Goal: Task Accomplishment & Management: Use online tool/utility

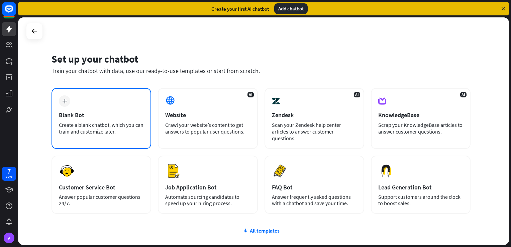
click at [114, 114] on div "Blank Bot" at bounding box center [101, 115] width 85 height 8
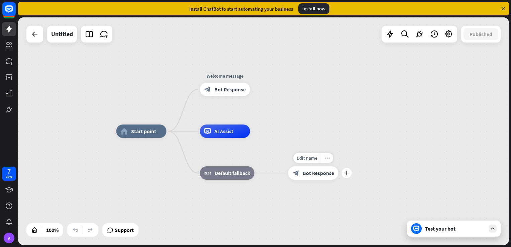
click at [330, 161] on div "more_horiz" at bounding box center [327, 158] width 12 height 10
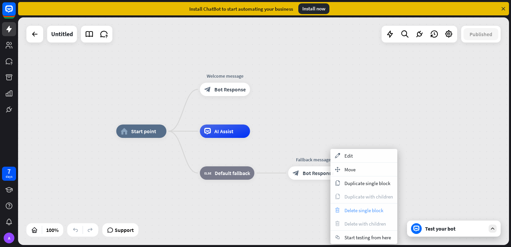
click at [362, 212] on span "Delete single block" at bounding box center [363, 210] width 39 height 6
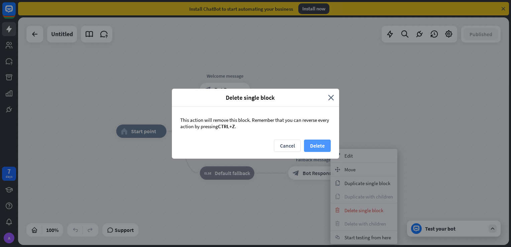
click at [323, 142] on button "Delete" at bounding box center [317, 145] width 27 height 12
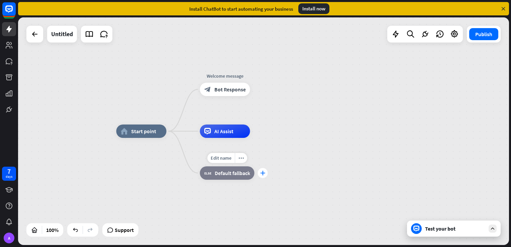
click at [266, 172] on div "plus" at bounding box center [263, 173] width 10 height 10
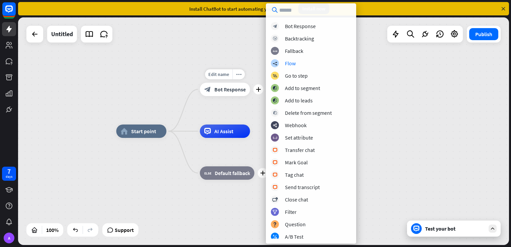
click at [233, 89] on span "Bot Response" at bounding box center [229, 89] width 31 height 7
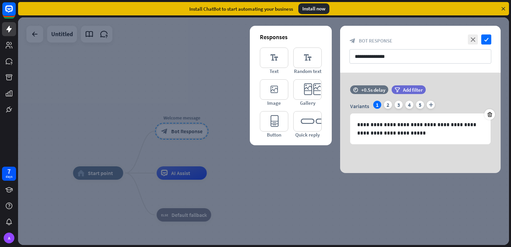
click at [327, 173] on div at bounding box center [263, 130] width 491 height 227
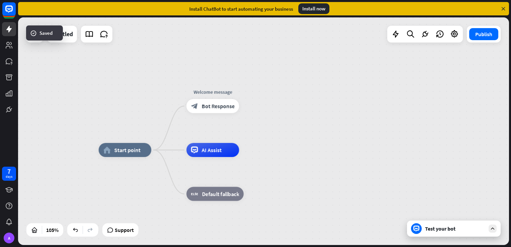
drag, startPoint x: 226, startPoint y: 190, endPoint x: 286, endPoint y: 147, distance: 73.7
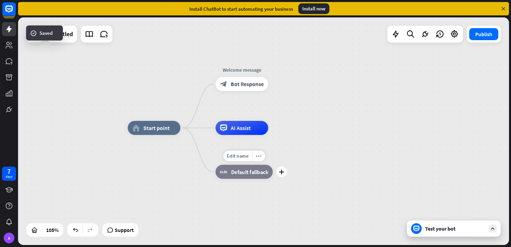
click at [272, 176] on div "Edit name more_horiz plus block_fallback Default fallback" at bounding box center [243, 171] width 57 height 14
click at [278, 85] on icon "plus" at bounding box center [276, 84] width 5 height 5
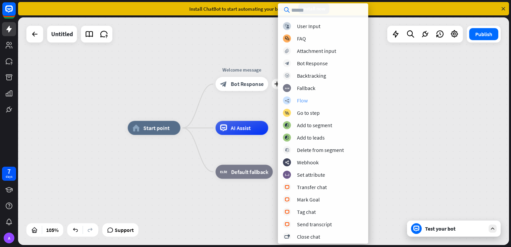
click at [310, 99] on div "builder_tree Flow" at bounding box center [323, 100] width 80 height 8
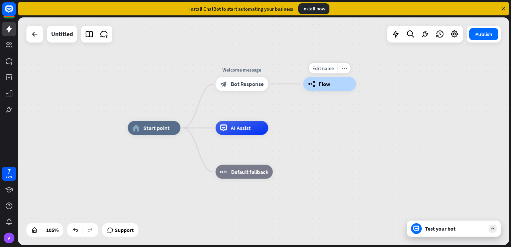
click at [324, 81] on span "Flow" at bounding box center [325, 83] width 12 height 7
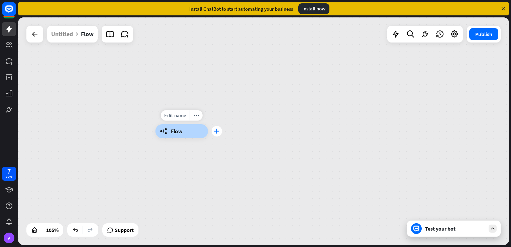
click at [216, 134] on div "plus" at bounding box center [217, 131] width 11 height 11
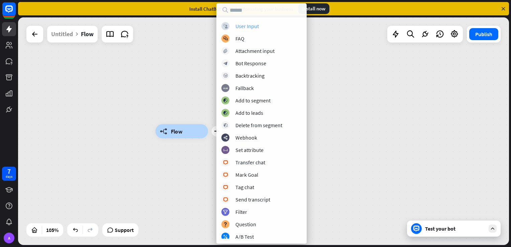
click at [251, 30] on div "block_user_input User Input" at bounding box center [261, 26] width 80 height 8
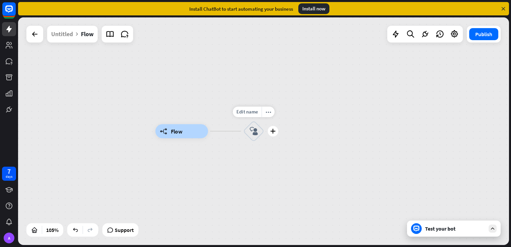
click at [255, 138] on div "block_user_input" at bounding box center [253, 131] width 21 height 21
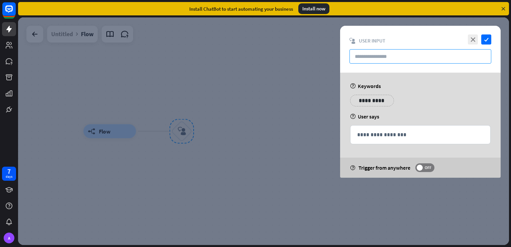
click at [351, 61] on input "text" at bounding box center [420, 56] width 142 height 14
paste input "******"
type input "******"
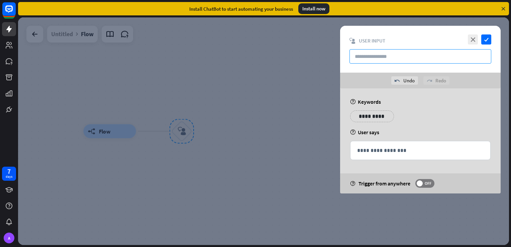
paste input "**********"
type input "**********"
click at [417, 177] on div "help Trigger from anywhere OFF" at bounding box center [420, 183] width 160 height 20
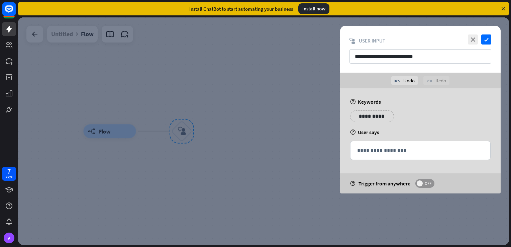
click at [418, 181] on span at bounding box center [419, 183] width 6 height 6
click at [489, 42] on icon "check" at bounding box center [486, 39] width 10 height 10
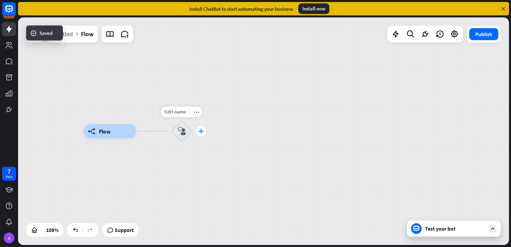
click at [199, 134] on div "plus" at bounding box center [201, 131] width 10 height 11
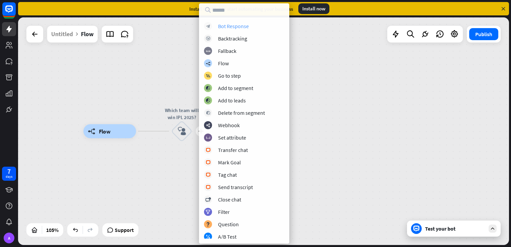
click at [233, 25] on div "Bot Response" at bounding box center [233, 26] width 31 height 7
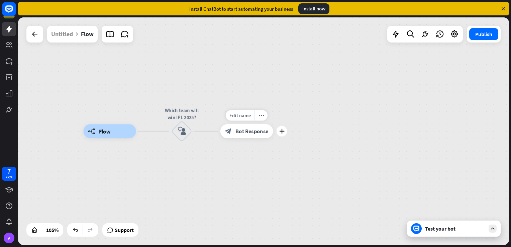
click at [248, 128] on span "Bot Response" at bounding box center [251, 131] width 33 height 7
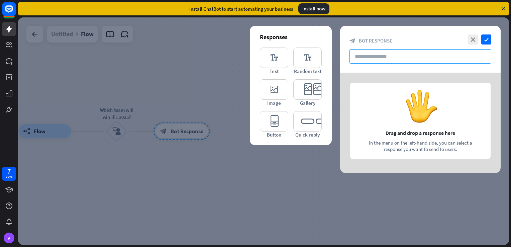
click at [355, 57] on input "text" at bounding box center [420, 56] width 142 height 14
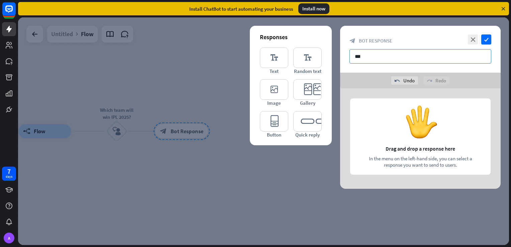
type input "***"
click at [488, 34] on icon "check" at bounding box center [486, 39] width 10 height 10
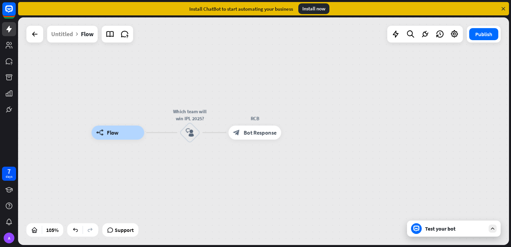
drag, startPoint x: 114, startPoint y: 162, endPoint x: 191, endPoint y: 164, distance: 77.2
click at [159, 133] on icon "plus" at bounding box center [159, 132] width 5 height 5
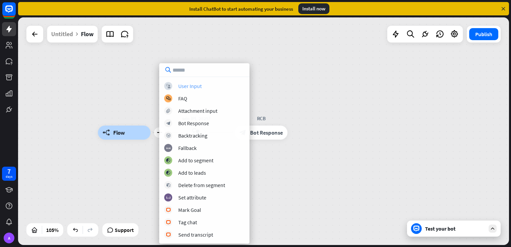
click at [189, 86] on div "User Input" at bounding box center [189, 86] width 23 height 7
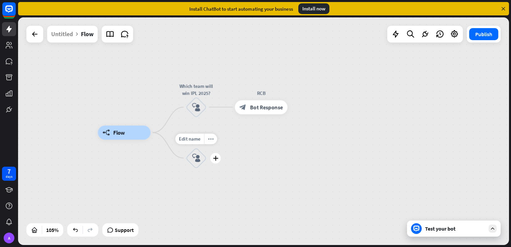
click at [198, 159] on icon "block_user_input" at bounding box center [196, 158] width 8 height 8
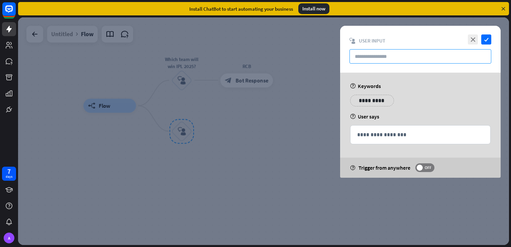
click at [370, 53] on input "text" at bounding box center [420, 56] width 142 height 14
paste input "**********"
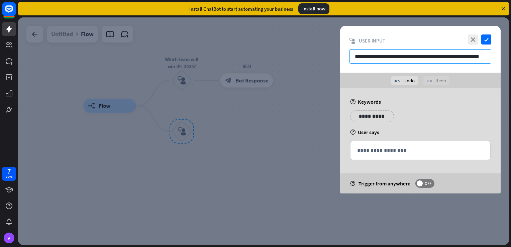
scroll to position [0, 5]
type input "**********"
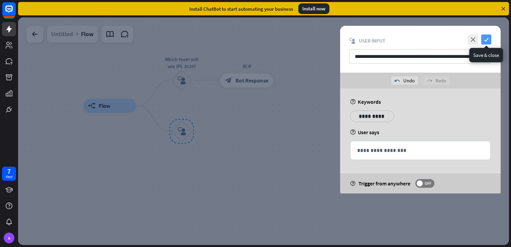
click at [486, 39] on icon "check" at bounding box center [486, 39] width 10 height 10
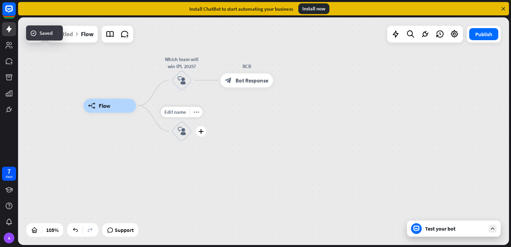
click at [203, 134] on div "plus" at bounding box center [201, 131] width 10 height 11
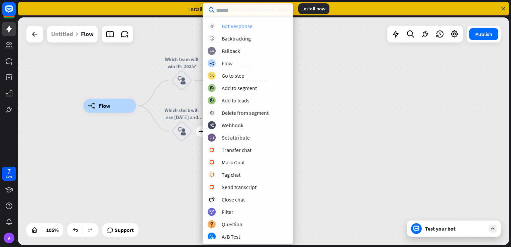
click at [255, 27] on div "block_bot_response Bot Response" at bounding box center [248, 26] width 80 height 8
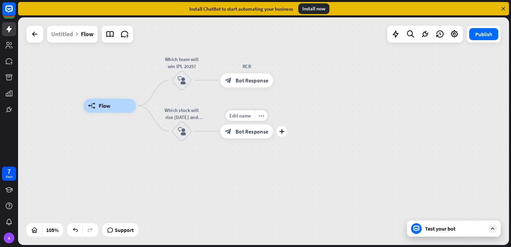
click at [253, 131] on span "Bot Response" at bounding box center [251, 131] width 33 height 7
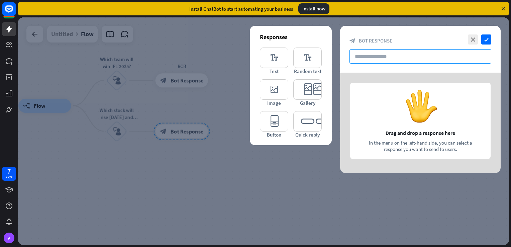
click at [377, 62] on input "text" at bounding box center [420, 56] width 142 height 14
paste input "**********"
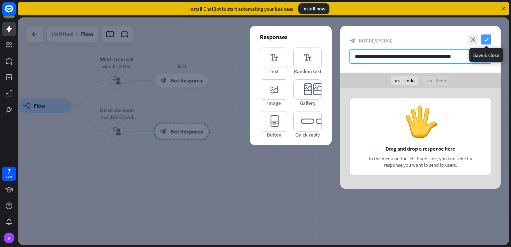
type input "**********"
click at [488, 40] on icon "check" at bounding box center [486, 39] width 10 height 10
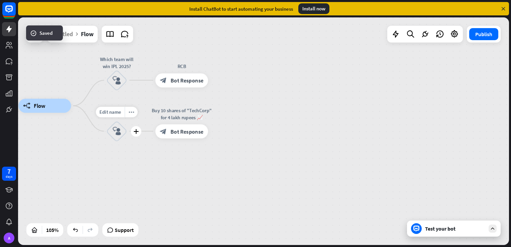
click at [122, 134] on div "block_user_input" at bounding box center [116, 131] width 21 height 21
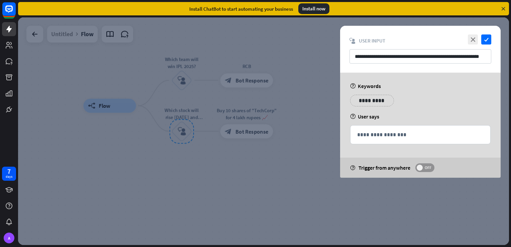
click at [422, 164] on label "OFF" at bounding box center [424, 167] width 19 height 9
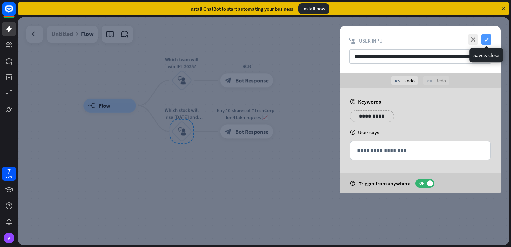
click at [487, 37] on icon "check" at bounding box center [486, 39] width 10 height 10
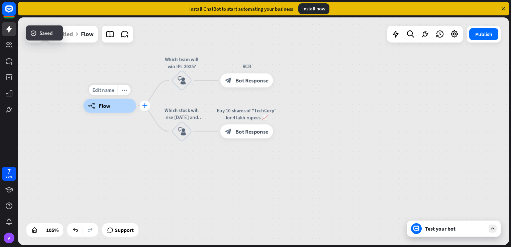
click at [141, 109] on div "plus" at bounding box center [144, 105] width 10 height 11
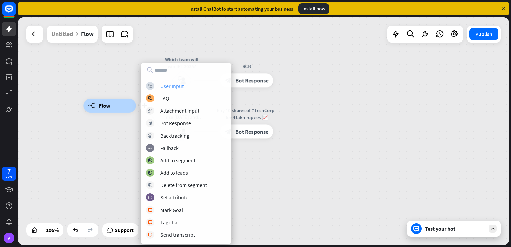
click at [175, 83] on div "User Input" at bounding box center [171, 86] width 23 height 7
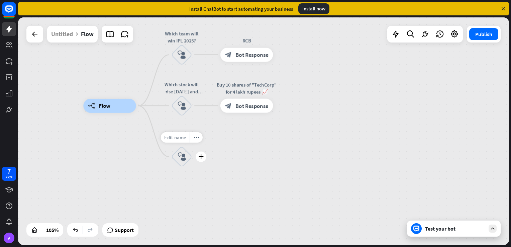
click at [183, 140] on span "Edit name" at bounding box center [175, 137] width 22 height 6
click at [184, 154] on icon "block_user_input" at bounding box center [181, 156] width 8 height 8
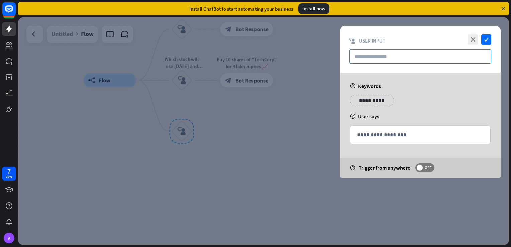
click at [370, 53] on input "text" at bounding box center [420, 56] width 142 height 14
paste input "**********"
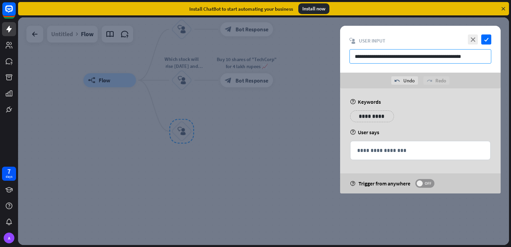
type input "**********"
click at [422, 179] on label "OFF" at bounding box center [424, 183] width 19 height 9
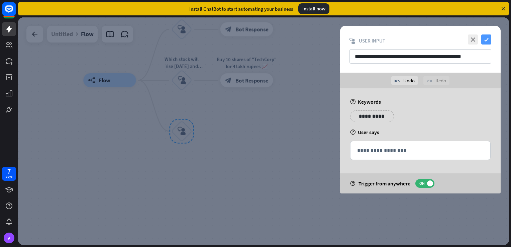
click at [487, 34] on icon "check" at bounding box center [486, 39] width 10 height 10
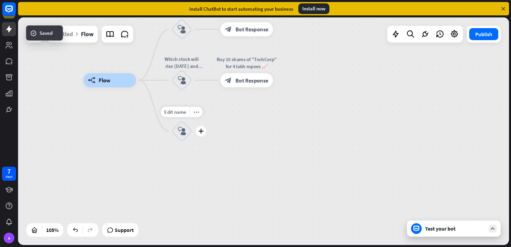
click at [192, 136] on div "Edit name more_horiz plus What would be the colour of trees if it wasn’t green?…" at bounding box center [181, 131] width 21 height 21
click at [202, 133] on div "plus" at bounding box center [201, 131] width 10 height 11
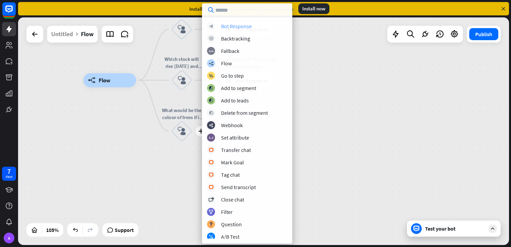
click at [242, 22] on div "block_bot_response Bot Response" at bounding box center [247, 26] width 80 height 8
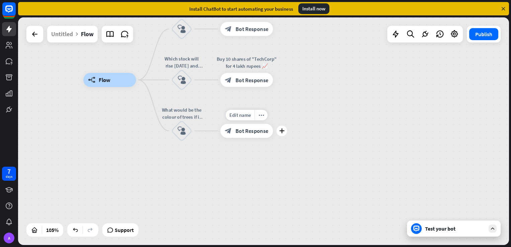
click at [253, 138] on div "Edit name more_horiz plus block_bot_response Bot Response" at bounding box center [246, 131] width 53 height 14
click at [251, 130] on span "Bot Response" at bounding box center [251, 130] width 33 height 7
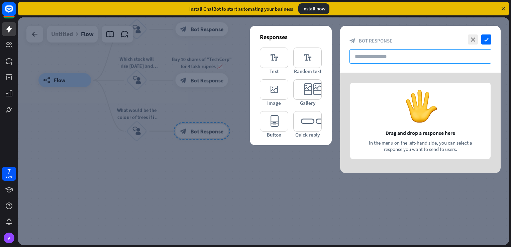
click at [399, 57] on input "text" at bounding box center [420, 56] width 142 height 14
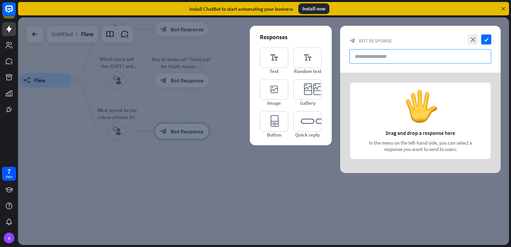
paste input "**********"
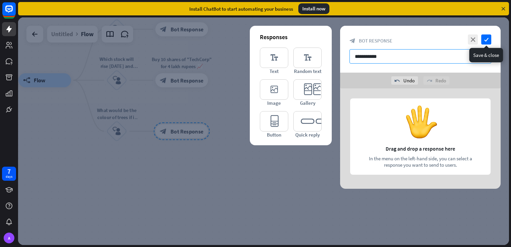
type input "**********"
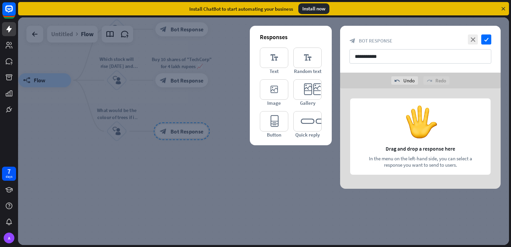
click at [484, 34] on div "**********" at bounding box center [420, 49] width 160 height 47
click at [485, 37] on icon "check" at bounding box center [486, 39] width 10 height 10
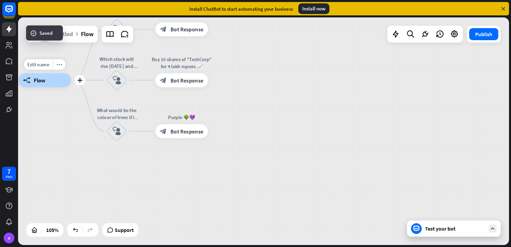
click at [71, 85] on div "Edit name more_horiz plus builder_tree Flow" at bounding box center [44, 80] width 53 height 14
click at [72, 85] on div "Edit name more_horiz plus builder_tree Flow" at bounding box center [45, 80] width 53 height 14
click at [82, 82] on icon "plus" at bounding box center [80, 80] width 5 height 5
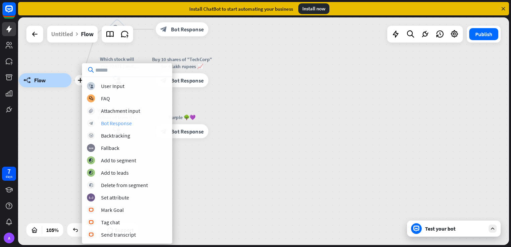
click at [116, 126] on div "Bot Response" at bounding box center [116, 123] width 31 height 7
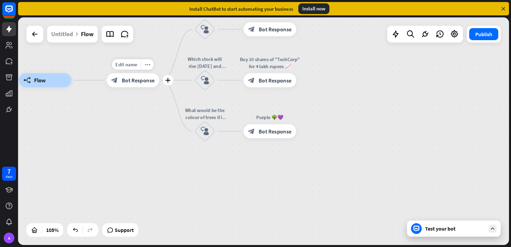
click at [141, 81] on span "Bot Response" at bounding box center [138, 80] width 33 height 7
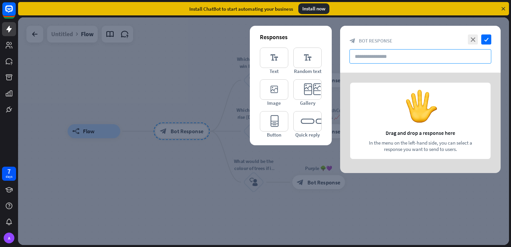
click at [384, 58] on input "text" at bounding box center [420, 56] width 142 height 14
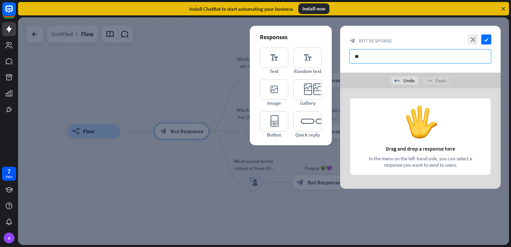
type input "*"
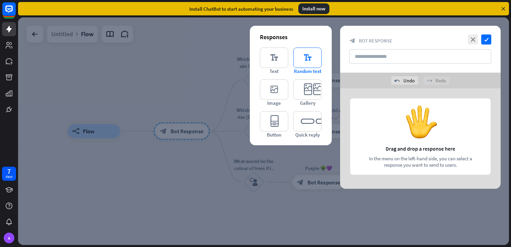
click at [316, 58] on icon "editor_text" at bounding box center [307, 57] width 28 height 20
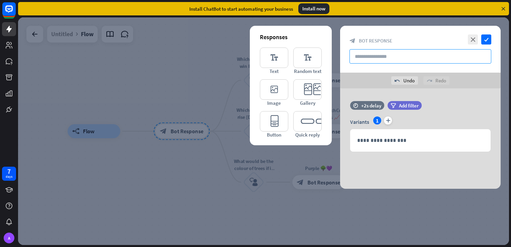
click at [403, 57] on input "text" at bounding box center [420, 56] width 142 height 14
type input "**"
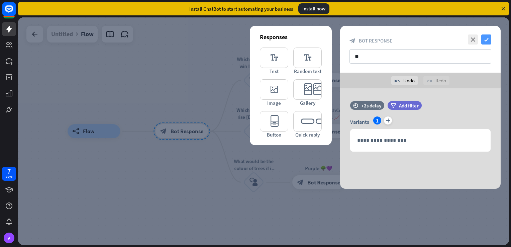
click at [488, 40] on icon "check" at bounding box center [486, 39] width 10 height 10
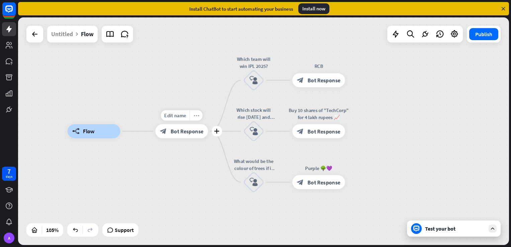
click at [199, 118] on div "more_horiz" at bounding box center [196, 115] width 13 height 11
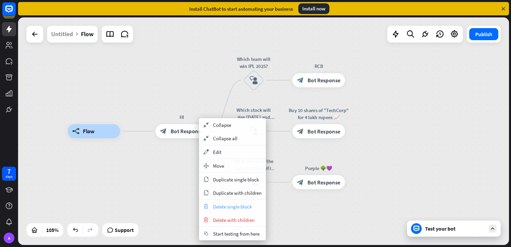
click at [231, 208] on span "Delete single block" at bounding box center [232, 206] width 39 height 6
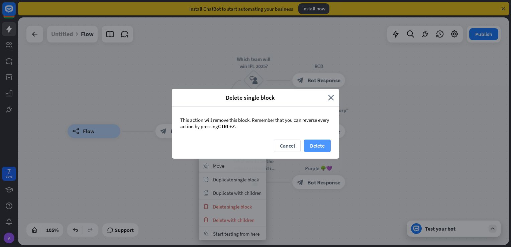
click at [314, 144] on button "Delete" at bounding box center [317, 145] width 27 height 12
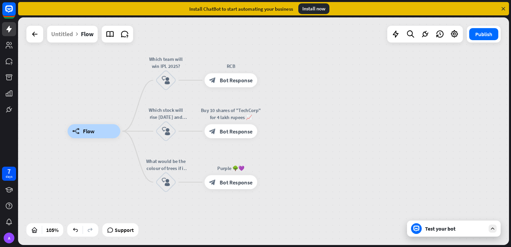
click at [301, 159] on div "builder_tree Flow Which team will win IPL 2025? block_user_input RCB block_bot_…" at bounding box center [325, 250] width 515 height 239
click at [172, 134] on div "block_user_input" at bounding box center [165, 131] width 21 height 21
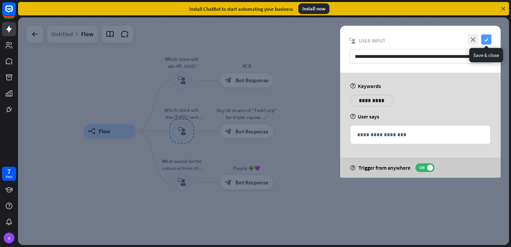
click at [486, 39] on icon "check" at bounding box center [486, 39] width 10 height 10
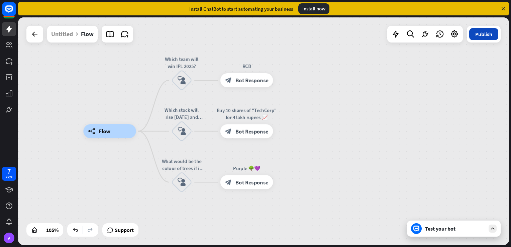
click at [489, 38] on button "Publish" at bounding box center [483, 34] width 29 height 12
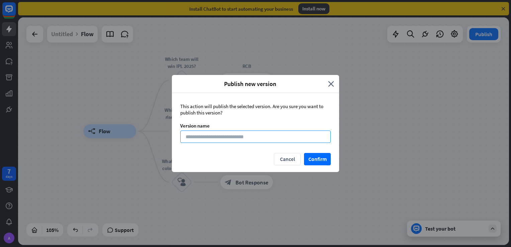
click at [291, 136] on input at bounding box center [255, 136] width 150 height 12
type input "*****"
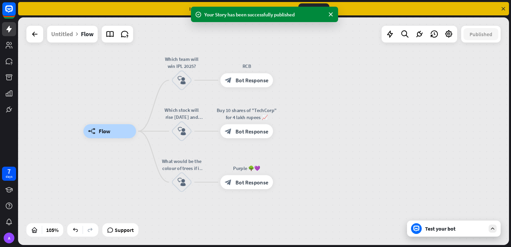
click at [496, 229] on div at bounding box center [492, 228] width 8 height 8
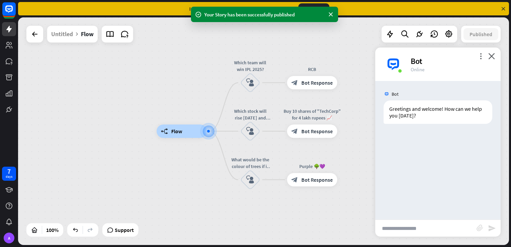
click at [448, 233] on input "text" at bounding box center [425, 228] width 101 height 17
paste input "**********"
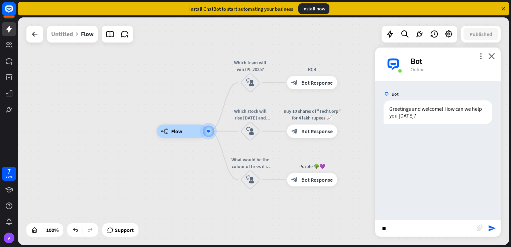
type input "*"
click at [74, 36] on div "Untitled Flow" at bounding box center [72, 34] width 50 height 17
click at [69, 32] on div "Untitled" at bounding box center [62, 34] width 22 height 17
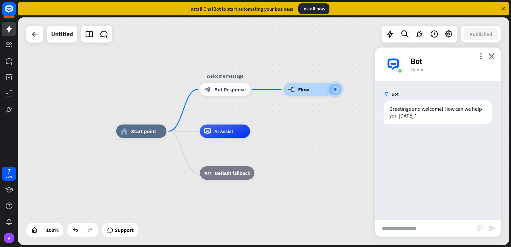
drag, startPoint x: 414, startPoint y: 232, endPoint x: 418, endPoint y: 231, distance: 3.4
click at [414, 233] on input "text" at bounding box center [425, 228] width 101 height 17
paste input "**********"
type input "**********"
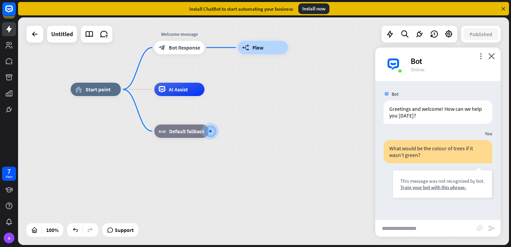
drag, startPoint x: 246, startPoint y: 46, endPoint x: 238, endPoint y: 147, distance: 100.9
click at [238, 147] on div "home_2 Start point Welcome message block_bot_response Bot Response builder_tree…" at bounding box center [316, 202] width 491 height 227
click at [492, 58] on icon "close" at bounding box center [491, 56] width 7 height 6
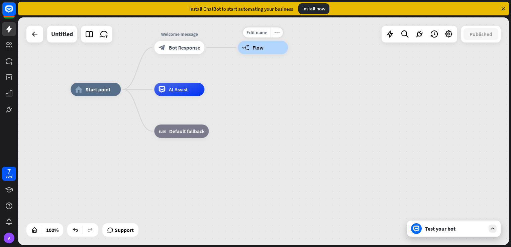
click at [271, 32] on div "more_horiz" at bounding box center [276, 32] width 12 height 10
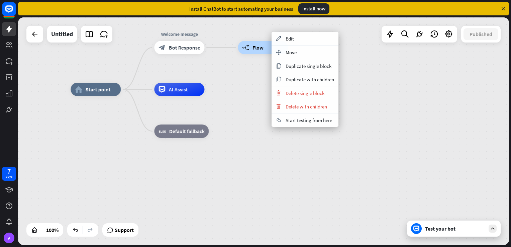
click at [244, 47] on icon "builder_tree" at bounding box center [245, 47] width 7 height 7
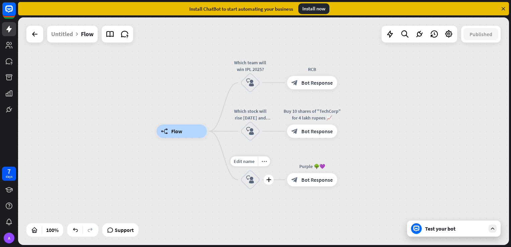
click at [248, 181] on icon "block_user_input" at bounding box center [250, 179] width 8 height 8
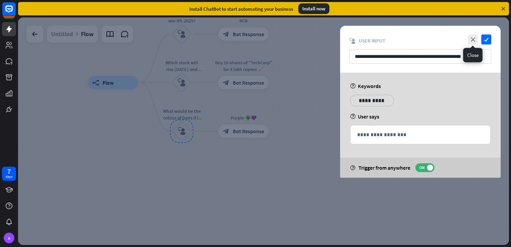
click at [467, 48] on div "**********" at bounding box center [420, 49] width 160 height 47
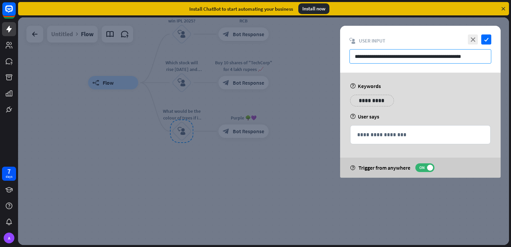
click at [471, 52] on input "**********" at bounding box center [420, 56] width 142 height 14
click at [470, 52] on input "**********" at bounding box center [420, 56] width 142 height 14
click at [311, 114] on div at bounding box center [263, 130] width 491 height 227
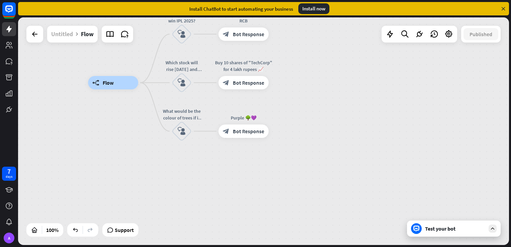
click at [67, 33] on div "Untitled" at bounding box center [62, 34] width 22 height 17
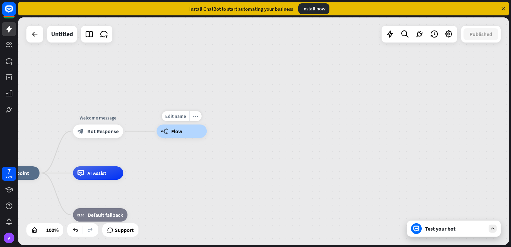
drag, startPoint x: 170, startPoint y: 131, endPoint x: 171, endPoint y: 165, distance: 33.8
click at [171, 165] on div "home_2 Start point Welcome message block_bot_response Bot Response Edit name mo…" at bounding box center [263, 130] width 491 height 227
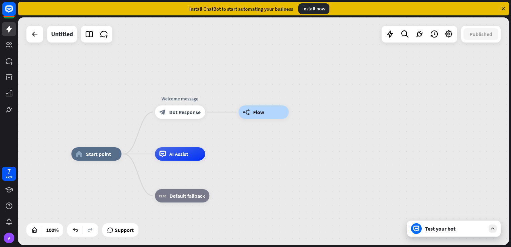
drag, startPoint x: 176, startPoint y: 184, endPoint x: 270, endPoint y: 159, distance: 96.5
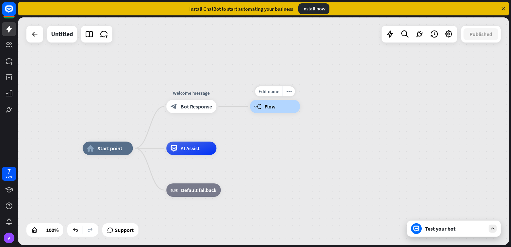
drag, startPoint x: 258, startPoint y: 108, endPoint x: 259, endPoint y: 137, distance: 29.4
click at [259, 137] on div "home_2 Start point Welcome message block_bot_response Bot Response Edit name mo…" at bounding box center [263, 130] width 491 height 227
click at [287, 91] on icon "more_horiz" at bounding box center [288, 91] width 5 height 5
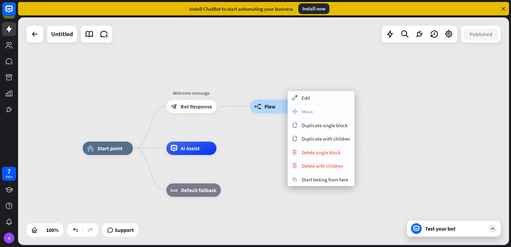
click at [299, 111] on div "move_block Move" at bounding box center [320, 111] width 67 height 13
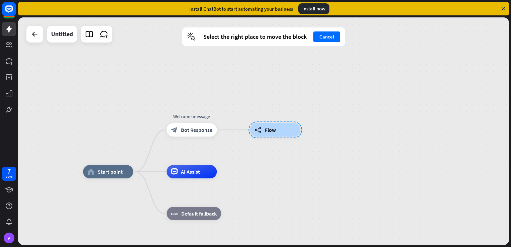
drag, startPoint x: 259, startPoint y: 103, endPoint x: 262, endPoint y: 96, distance: 7.2
click at [261, 121] on div at bounding box center [274, 129] width 53 height 17
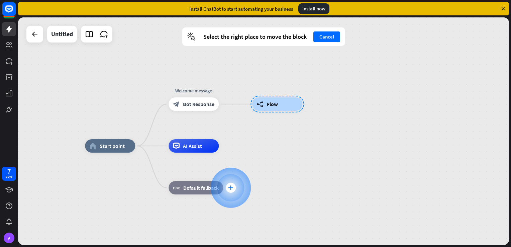
click at [229, 190] on div "plus" at bounding box center [231, 187] width 10 height 10
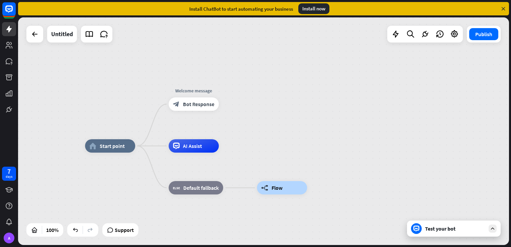
click at [464, 232] on div "Test your bot" at bounding box center [454, 228] width 94 height 16
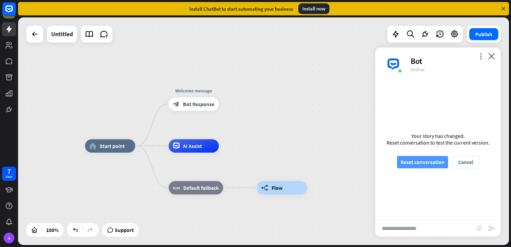
click at [431, 162] on button "Reset conversation" at bounding box center [422, 162] width 51 height 12
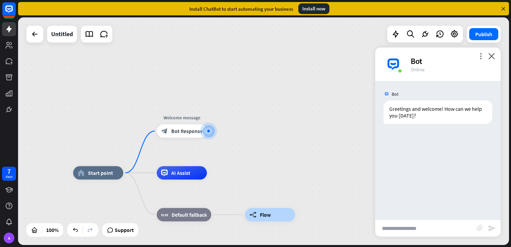
click at [408, 223] on input "text" at bounding box center [425, 228] width 101 height 17
paste input "**********"
type input "**********"
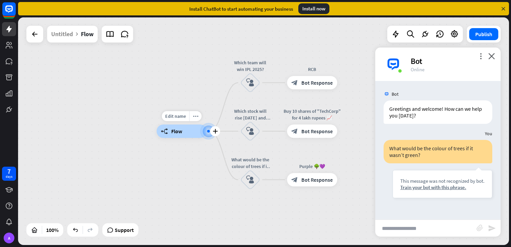
click at [209, 132] on div at bounding box center [208, 131] width 3 height 3
click at [215, 129] on icon "plus" at bounding box center [215, 131] width 5 height 5
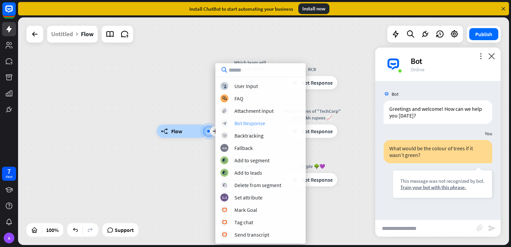
click at [247, 126] on div "Bot Response" at bounding box center [249, 123] width 31 height 7
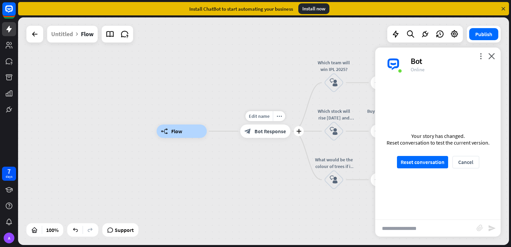
click at [277, 133] on span "Bot Response" at bounding box center [269, 131] width 31 height 7
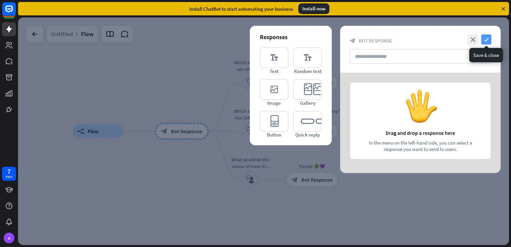
click at [486, 36] on icon "check" at bounding box center [486, 39] width 10 height 10
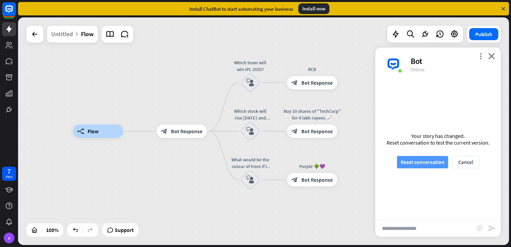
click at [423, 165] on button "Reset conversation" at bounding box center [422, 162] width 51 height 12
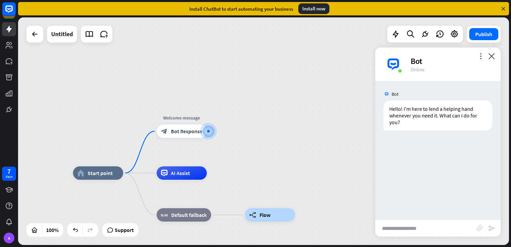
click at [413, 224] on input "text" at bounding box center [425, 228] width 101 height 17
paste input "**********"
type input "**********"
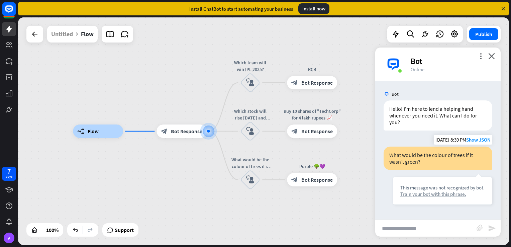
click at [428, 195] on div "Train your bot with this phrase." at bounding box center [442, 194] width 84 height 6
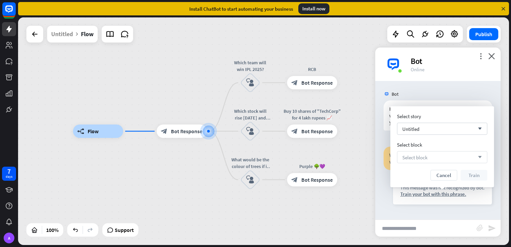
click at [438, 156] on div "Select block arrow_down" at bounding box center [442, 157] width 90 height 12
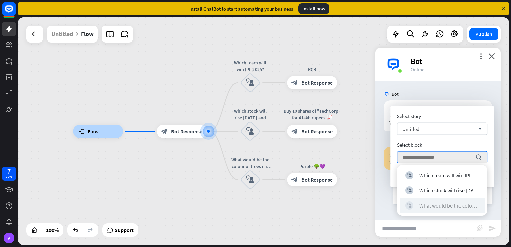
click at [440, 208] on div "What would be the colour of trees if it wasn’t green?" at bounding box center [448, 205] width 59 height 7
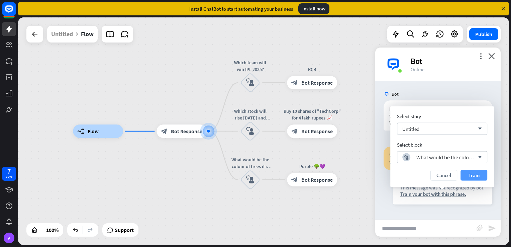
click at [474, 173] on button "Train" at bounding box center [473, 175] width 27 height 11
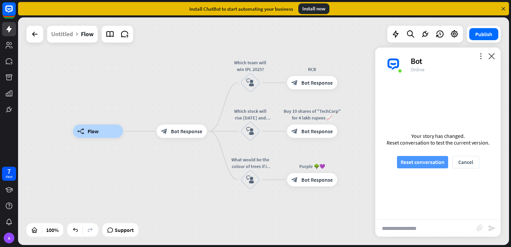
click at [431, 156] on button "Reset conversation" at bounding box center [422, 162] width 51 height 12
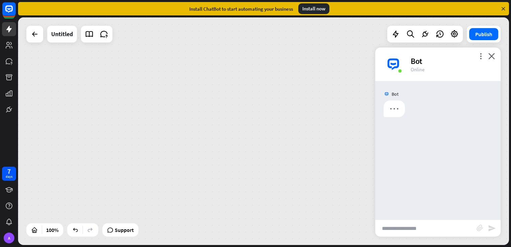
click at [427, 225] on input "text" at bounding box center [425, 228] width 101 height 17
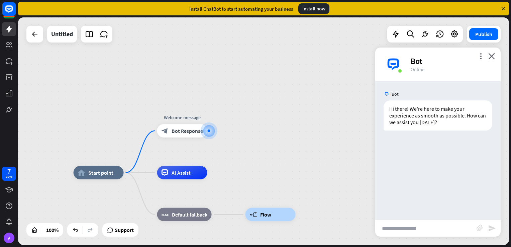
paste input "**********"
type input "**********"
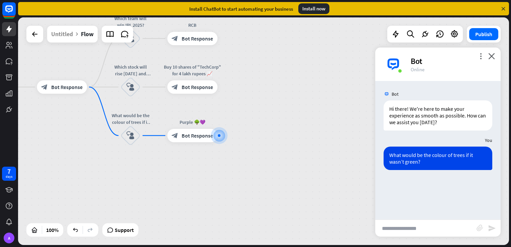
drag, startPoint x: 307, startPoint y: 207, endPoint x: 375, endPoint y: 232, distance: 71.7
click at [375, 232] on div "builder_tree Flow block_bot_response Bot Response Which team will win IPL 2025?…" at bounding box center [198, 200] width 491 height 227
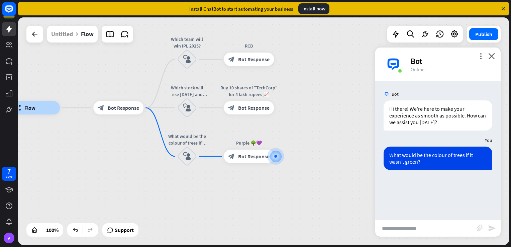
click at [426, 219] on div "Bot Hi there! We're here to make your experience as smooth as possible. How can…" at bounding box center [437, 150] width 125 height 138
click at [426, 229] on input "text" at bounding box center [425, 228] width 101 height 17
paste input "**********"
type input "**********"
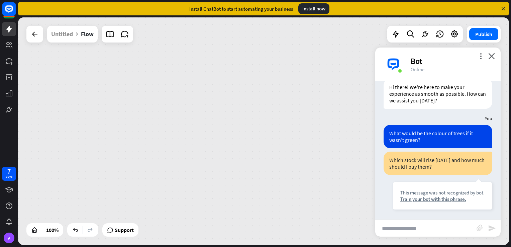
scroll to position [21, 0]
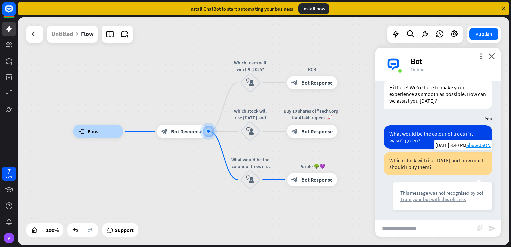
click at [422, 196] on div "Train your bot with this phrase." at bounding box center [442, 199] width 84 height 6
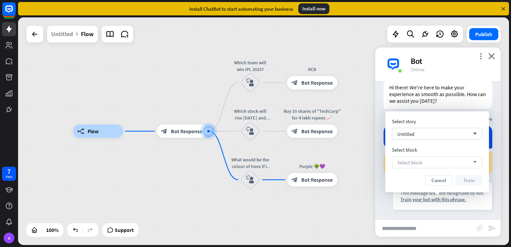
click at [407, 157] on div "Select block arrow_down" at bounding box center [437, 162] width 90 height 12
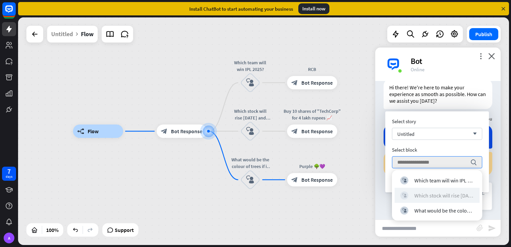
click at [429, 198] on div "Which stock will rise [DATE] and how much should I buy them?" at bounding box center [443, 195] width 59 height 7
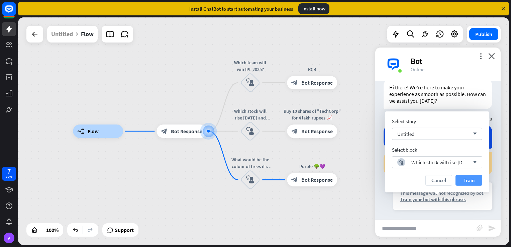
click at [472, 183] on button "Train" at bounding box center [468, 180] width 27 height 11
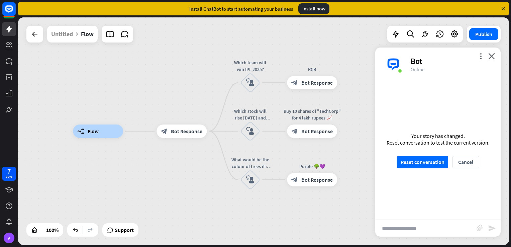
scroll to position [15, 0]
click at [423, 159] on button "Reset conversation" at bounding box center [422, 162] width 51 height 12
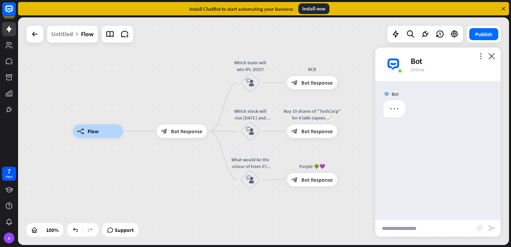
click at [429, 229] on input "text" at bounding box center [425, 228] width 101 height 17
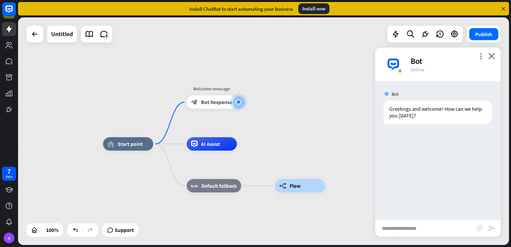
type input "**********"
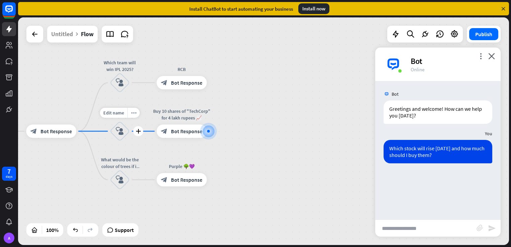
click at [120, 136] on div "block_user_input" at bounding box center [120, 131] width 20 height 20
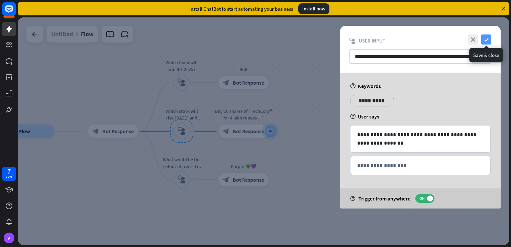
click at [490, 40] on icon "check" at bounding box center [486, 39] width 10 height 10
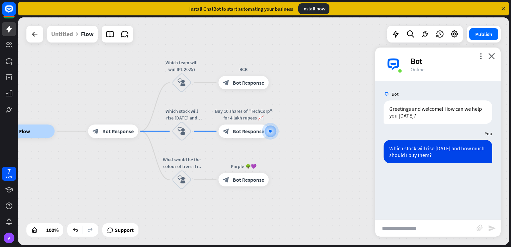
click at [445, 229] on input "text" at bounding box center [425, 228] width 101 height 17
paste input "**********"
type input "**********"
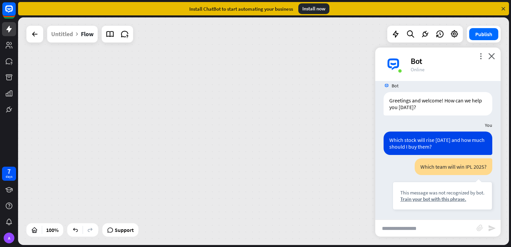
scroll to position [8, 0]
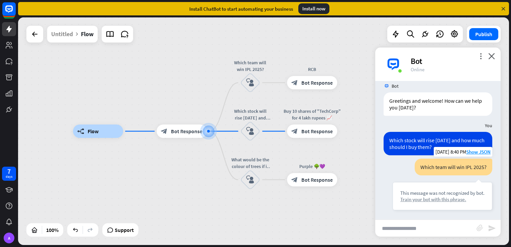
click at [427, 200] on div "Train your bot with this phrase." at bounding box center [442, 199] width 84 height 6
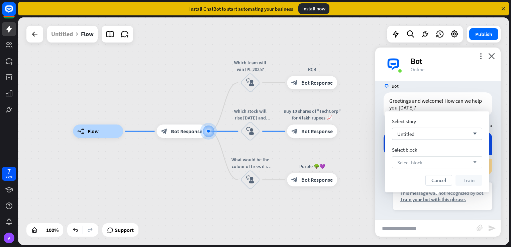
click at [418, 165] on span "Select block" at bounding box center [409, 162] width 25 height 6
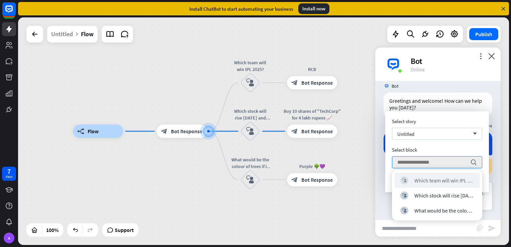
click at [431, 187] on div "block_user_input Which team will win IPL 2025?" at bounding box center [436, 179] width 85 height 15
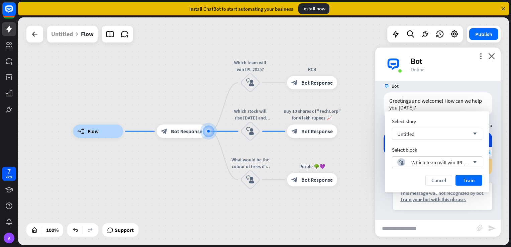
click at [476, 176] on button "Train" at bounding box center [468, 180] width 27 height 11
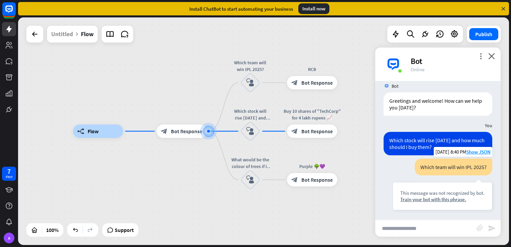
scroll to position [2, 0]
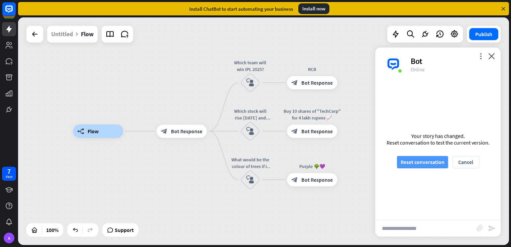
click at [434, 162] on button "Reset conversation" at bounding box center [422, 162] width 51 height 12
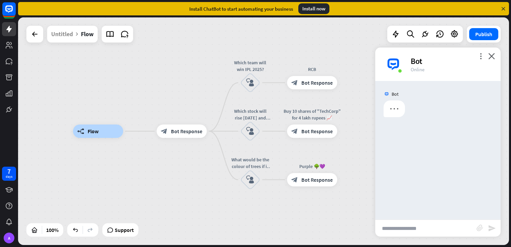
scroll to position [0, 0]
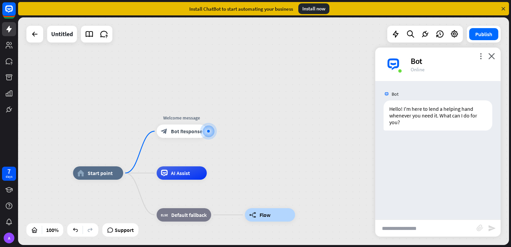
click at [421, 225] on input "text" at bounding box center [425, 228] width 101 height 17
paste input "**********"
type input "**********"
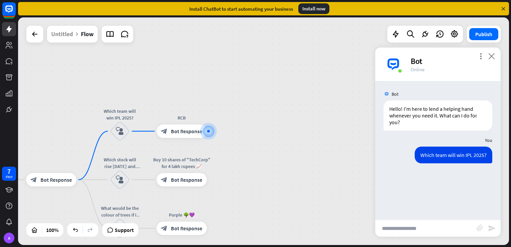
click at [492, 55] on icon "close" at bounding box center [491, 56] width 7 height 6
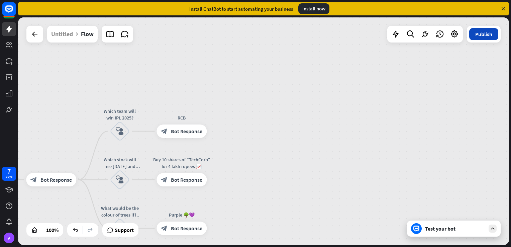
click at [487, 34] on button "Publish" at bounding box center [483, 34] width 29 height 12
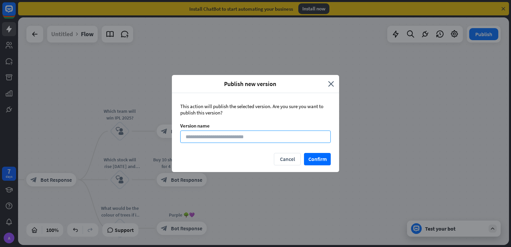
click at [298, 137] on input at bounding box center [255, 136] width 150 height 12
type input "*****"
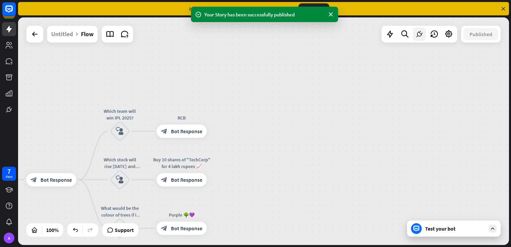
click at [413, 30] on div at bounding box center [418, 33] width 13 height 13
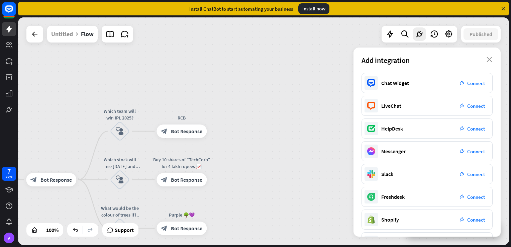
click at [487, 60] on icon "close" at bounding box center [489, 59] width 6 height 5
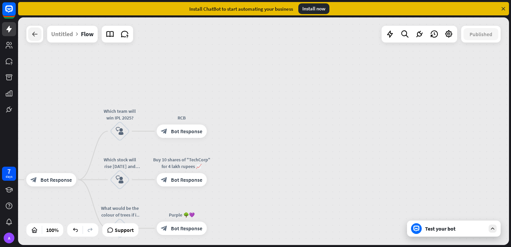
click at [34, 37] on icon at bounding box center [35, 34] width 8 height 8
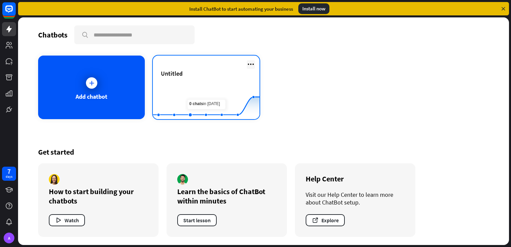
click at [249, 62] on icon at bounding box center [251, 64] width 8 height 8
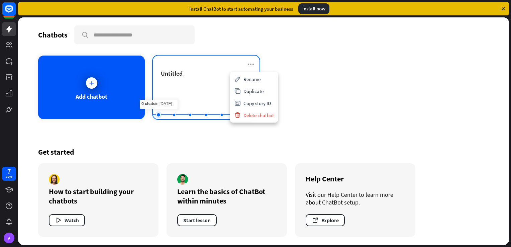
click at [163, 103] on rect at bounding box center [206, 103] width 107 height 42
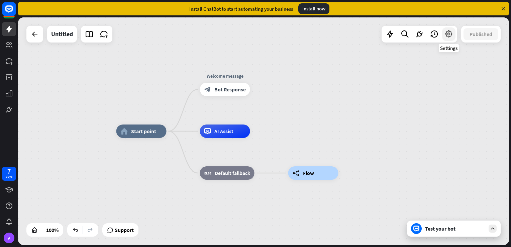
click at [451, 30] on icon at bounding box center [448, 34] width 9 height 9
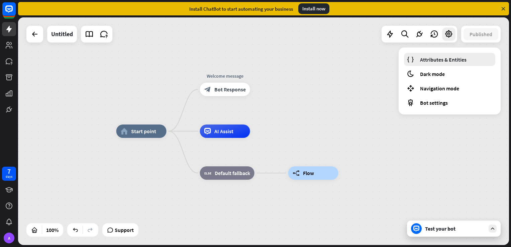
click at [447, 57] on span "Attributes & Entities" at bounding box center [443, 59] width 46 height 7
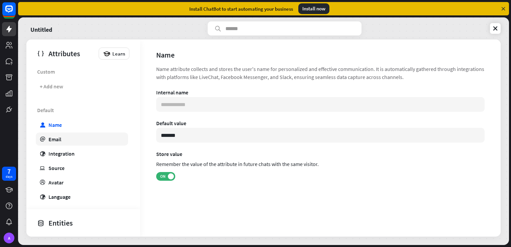
click at [48, 139] on link "email Email" at bounding box center [82, 138] width 92 height 13
type input "**********"
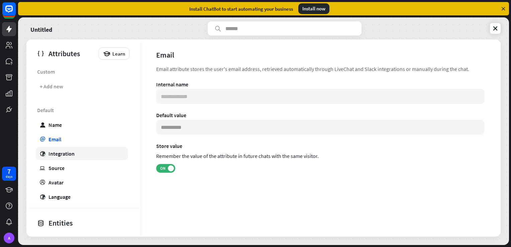
click at [59, 152] on div "Integration" at bounding box center [61, 153] width 26 height 7
type input "**********"
type input "***"
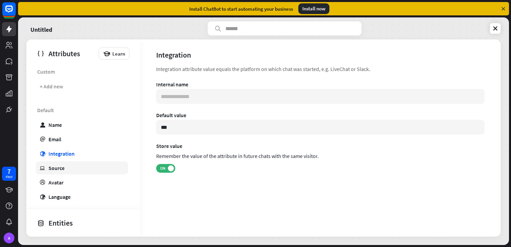
click at [106, 170] on link "ip Source" at bounding box center [82, 167] width 92 height 13
type input "**********"
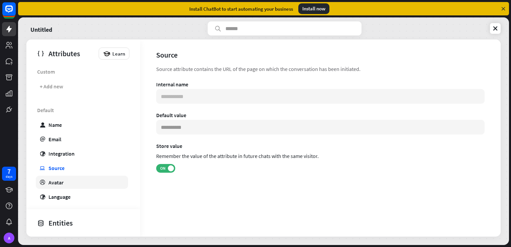
click at [106, 179] on link "profile Avatar" at bounding box center [82, 181] width 92 height 13
click at [108, 189] on div "Default user Name email Email globe Integration ip Source profile Avatar globe …" at bounding box center [83, 217] width 114 height 229
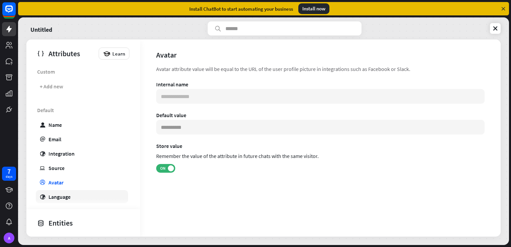
click at [111, 196] on link "globe Language" at bounding box center [82, 196] width 92 height 13
type input "**********"
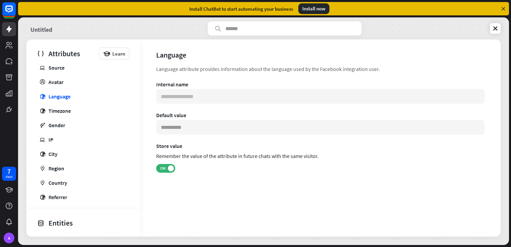
click at [52, 29] on link "Untitled" at bounding box center [41, 28] width 22 height 14
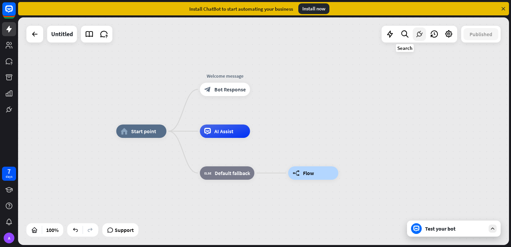
click at [416, 37] on icon at bounding box center [419, 34] width 9 height 9
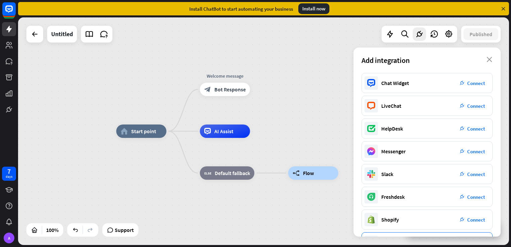
scroll to position [92, 0]
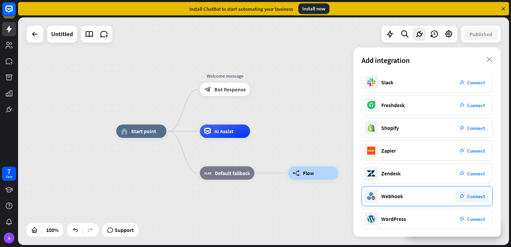
click at [469, 197] on span "Connect" at bounding box center [476, 196] width 18 height 6
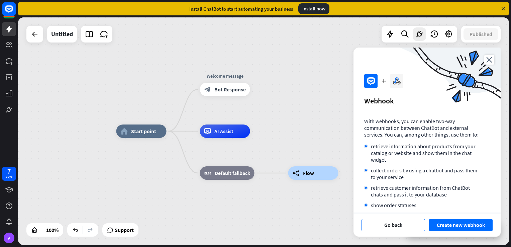
click at [404, 227] on button "Go back" at bounding box center [393, 225] width 64 height 12
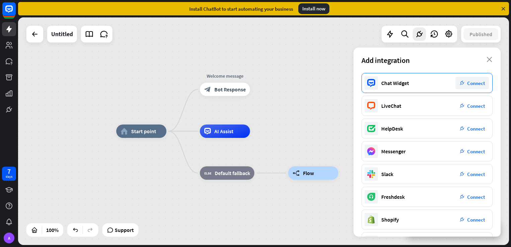
click at [463, 80] on div "plug_integration Connect" at bounding box center [471, 83] width 33 height 12
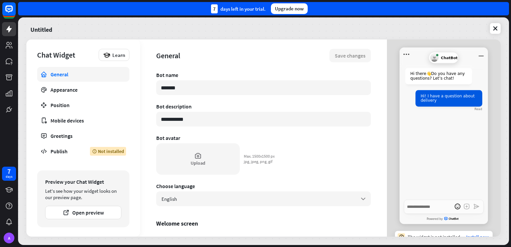
scroll to position [10, 0]
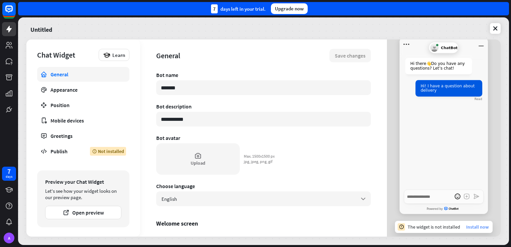
click at [474, 228] on link "Install now" at bounding box center [477, 227] width 22 height 6
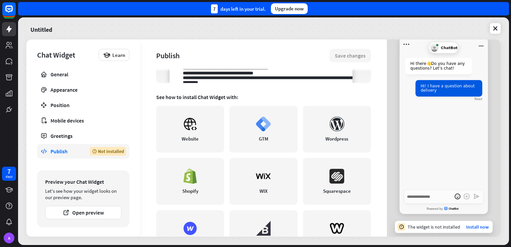
scroll to position [33, 0]
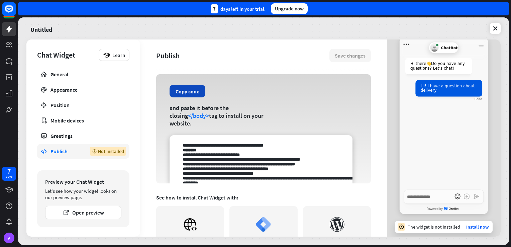
click at [180, 87] on button "Copy code" at bounding box center [187, 91] width 36 height 12
click at [53, 78] on link "General" at bounding box center [83, 74] width 92 height 15
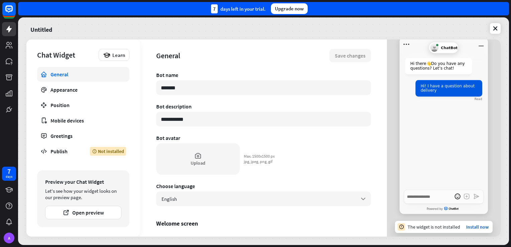
click at [303, 143] on div "**********" at bounding box center [263, 154] width 215 height 165
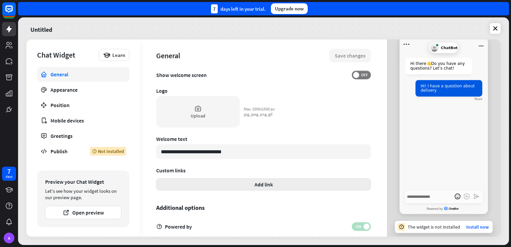
scroll to position [193, 0]
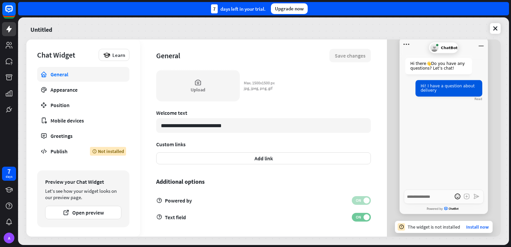
click at [356, 214] on span "ON" at bounding box center [358, 216] width 10 height 5
click at [359, 214] on span "OFF" at bounding box center [364, 216] width 10 height 5
click at [68, 95] on link "Appearance" at bounding box center [83, 89] width 92 height 15
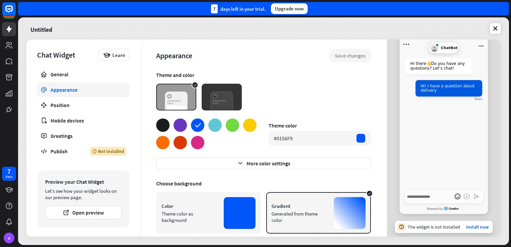
click at [206, 102] on img at bounding box center [222, 97] width 40 height 27
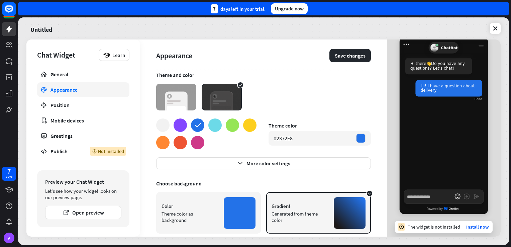
click at [207, 117] on div "Theme and color Theme color #2372E8 More color settings Choose background Color…" at bounding box center [263, 154] width 215 height 165
click at [217, 122] on div at bounding box center [214, 124] width 13 height 13
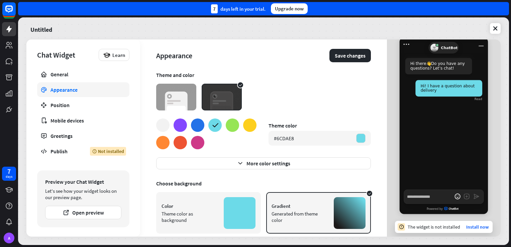
click at [247, 124] on div at bounding box center [249, 124] width 13 height 13
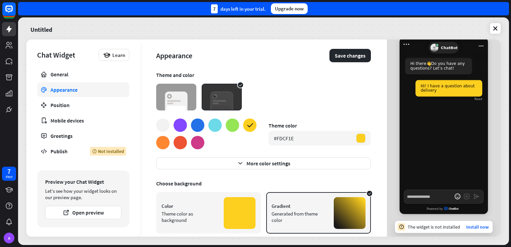
click at [194, 138] on div at bounding box center [197, 142] width 13 height 13
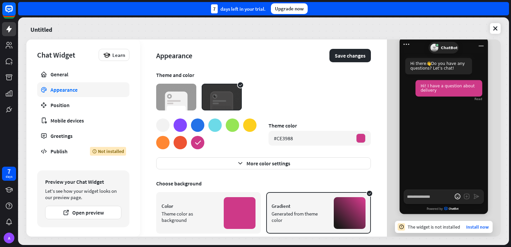
click at [182, 143] on div at bounding box center [179, 142] width 13 height 13
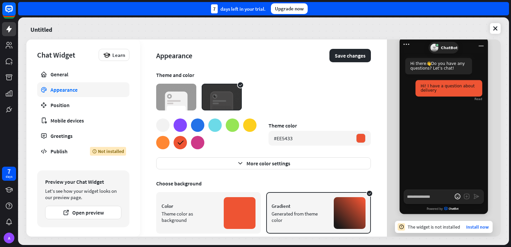
click at [182, 123] on div at bounding box center [179, 124] width 13 height 13
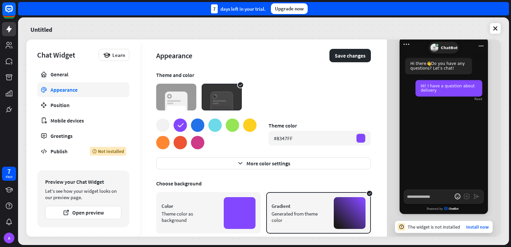
click at [189, 99] on img at bounding box center [176, 97] width 40 height 27
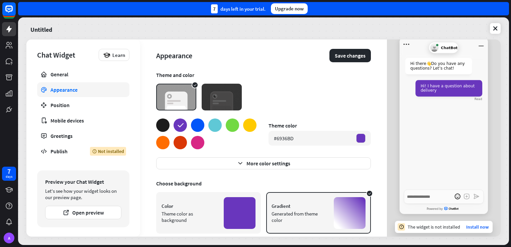
click at [212, 98] on img at bounding box center [222, 97] width 40 height 27
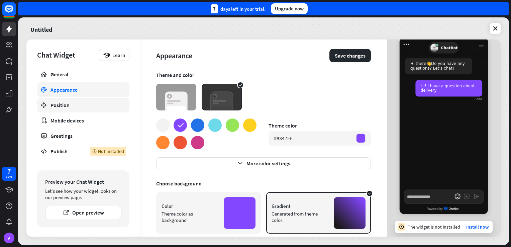
click at [87, 105] on div "Position" at bounding box center [83, 105] width 66 height 7
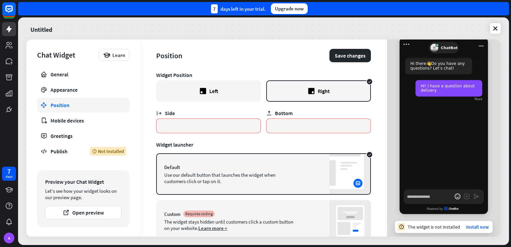
click at [318, 93] on div "Right" at bounding box center [324, 91] width 12 height 7
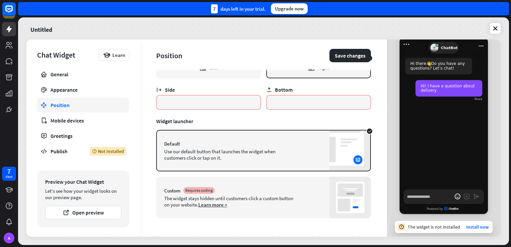
click at [261, 188] on div "Custom Requires coding" at bounding box center [263, 190] width 199 height 7
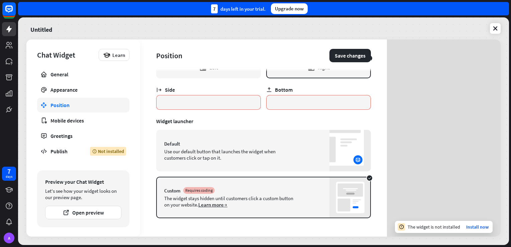
click at [275, 193] on div "Custom Requires coding The widget stays hidden until customers click a custom b…" at bounding box center [263, 196] width 215 height 41
click at [261, 136] on div "Default Use our default button that launches the widget when customers click or…" at bounding box center [263, 150] width 215 height 41
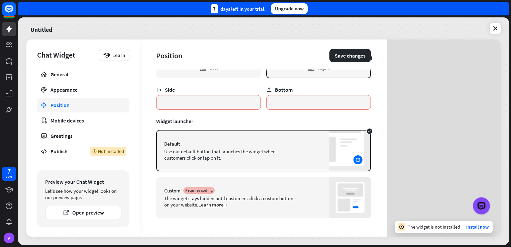
click at [169, 149] on div "Use our default button that launches the widget when customers click or tap on …" at bounding box center [228, 154] width 129 height 13
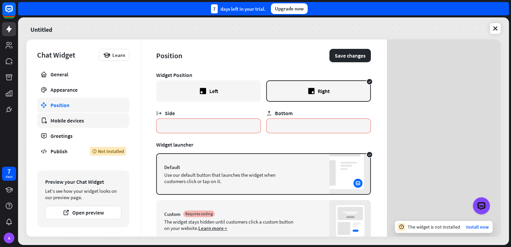
click at [101, 118] on div "Mobile devices" at bounding box center [83, 120] width 66 height 7
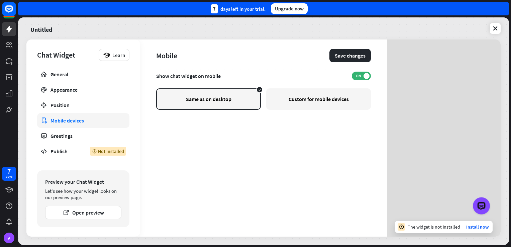
click at [304, 100] on div "Custom for mobile devices" at bounding box center [318, 98] width 105 height 21
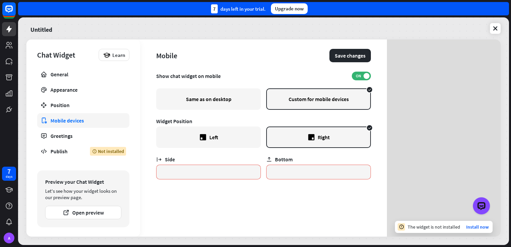
click at [224, 102] on div "Same as on desktop" at bounding box center [208, 98] width 105 height 21
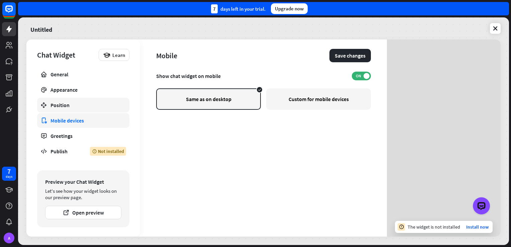
click at [103, 104] on div "Position" at bounding box center [83, 105] width 66 height 7
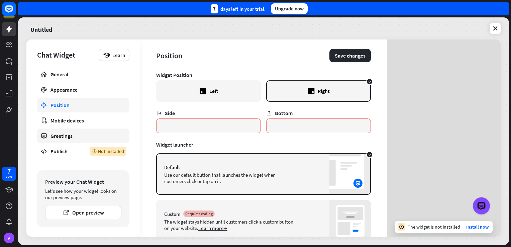
click at [119, 131] on link "Greetings" at bounding box center [83, 135] width 92 height 15
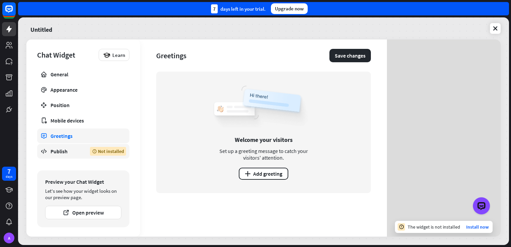
click at [69, 146] on link "Publish Not installed" at bounding box center [83, 151] width 92 height 15
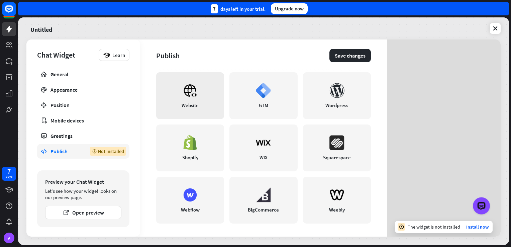
scroll to position [167, 0]
click at [209, 108] on link "Website" at bounding box center [190, 95] width 68 height 47
click at [96, 215] on button "Open preview" at bounding box center [83, 212] width 76 height 13
click at [270, 86] on link "GTM" at bounding box center [263, 95] width 68 height 47
click at [341, 102] on div "Wordpress" at bounding box center [336, 105] width 23 height 6
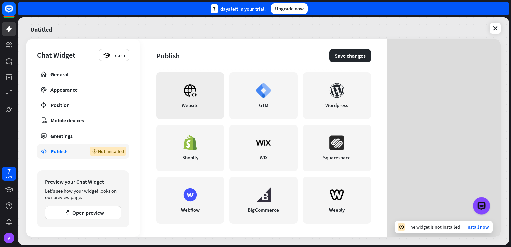
click at [203, 96] on link "Website" at bounding box center [190, 95] width 68 height 47
click at [493, 26] on icon at bounding box center [495, 28] width 7 height 7
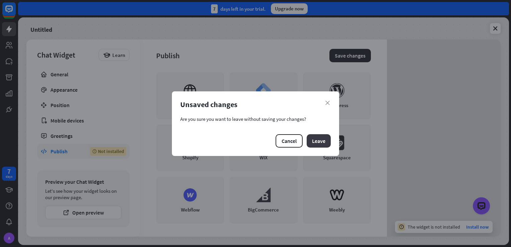
click at [317, 140] on button "Leave" at bounding box center [318, 140] width 24 height 13
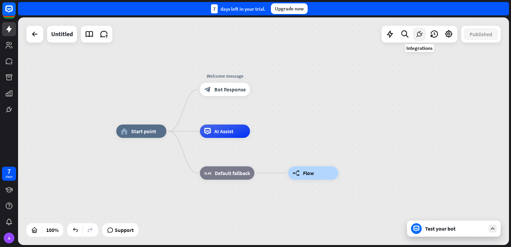
click at [417, 37] on icon at bounding box center [419, 34] width 9 height 9
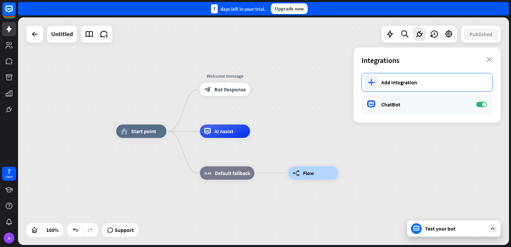
click at [433, 86] on div "plus Add integration" at bounding box center [426, 82] width 131 height 19
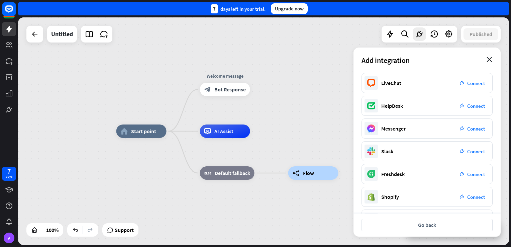
click at [488, 59] on icon "close" at bounding box center [489, 59] width 6 height 5
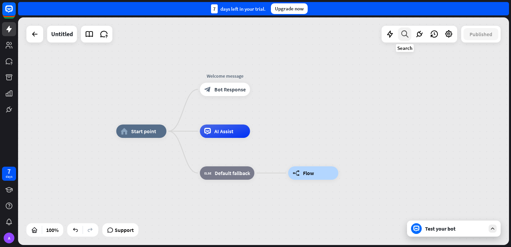
click at [407, 38] on div at bounding box center [404, 33] width 13 height 13
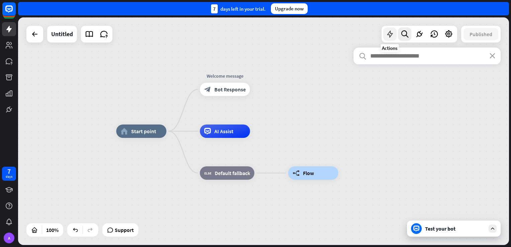
click at [389, 36] on icon at bounding box center [389, 34] width 9 height 9
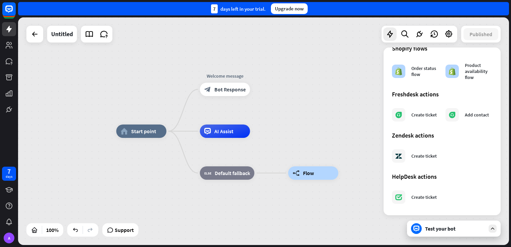
scroll to position [205, 0]
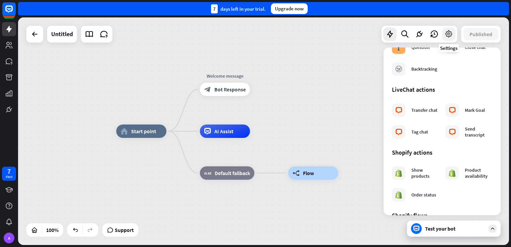
click at [447, 34] on icon at bounding box center [448, 34] width 9 height 9
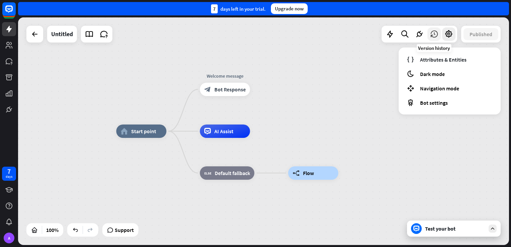
click at [437, 35] on icon at bounding box center [433, 34] width 9 height 9
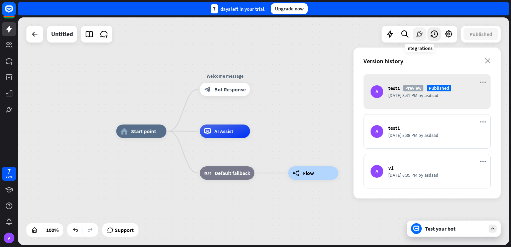
click at [422, 37] on icon at bounding box center [419, 34] width 9 height 9
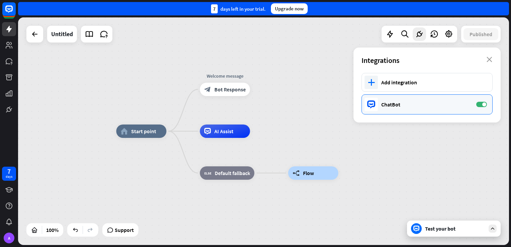
click at [478, 101] on div "ChatBot ON" at bounding box center [426, 104] width 131 height 20
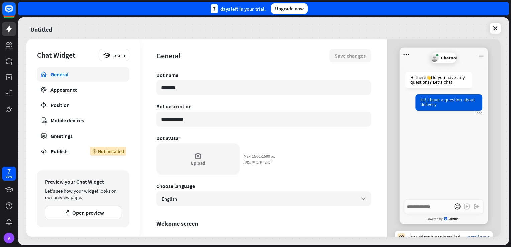
type textarea "*"
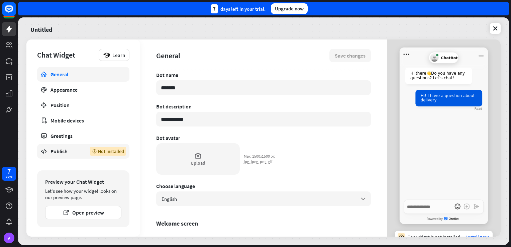
click at [52, 152] on div "Publish" at bounding box center [64, 151] width 29 height 7
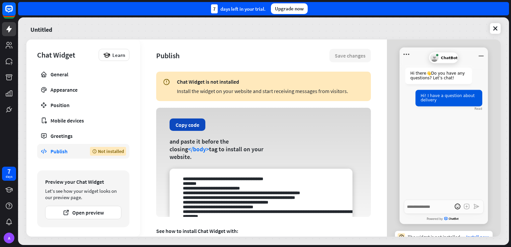
click at [192, 131] on button "Copy code" at bounding box center [187, 124] width 36 height 12
click at [178, 124] on button "Copy code" at bounding box center [187, 124] width 36 height 12
click at [178, 124] on button "Copied!" at bounding box center [184, 124] width 30 height 12
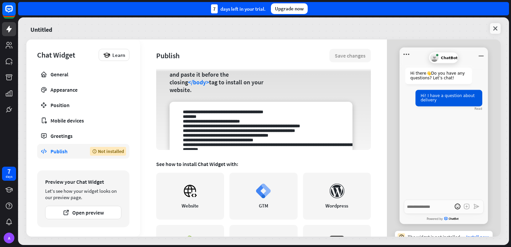
click at [499, 27] on link at bounding box center [495, 28] width 11 height 11
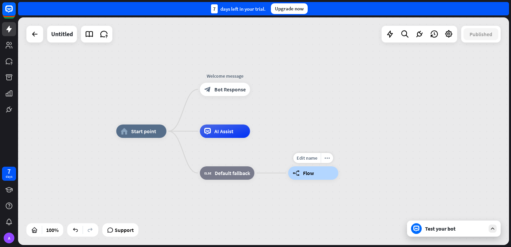
click at [298, 174] on icon "builder_tree" at bounding box center [295, 172] width 7 height 7
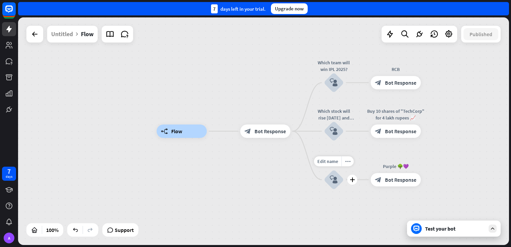
click at [332, 179] on icon "block_user_input" at bounding box center [334, 179] width 8 height 8
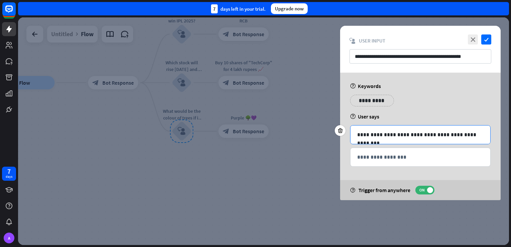
click at [416, 141] on div "**********" at bounding box center [420, 134] width 140 height 18
click at [424, 133] on p "**********" at bounding box center [420, 134] width 126 height 8
click at [311, 170] on div at bounding box center [263, 130] width 491 height 227
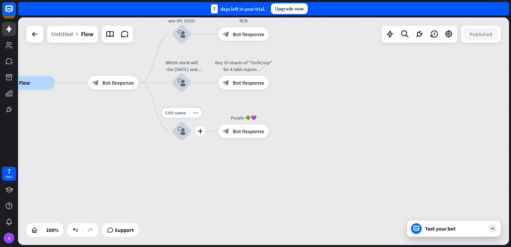
click at [180, 138] on div "block_user_input" at bounding box center [181, 131] width 20 height 20
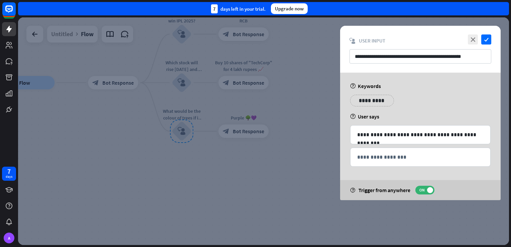
click at [240, 160] on div at bounding box center [263, 130] width 491 height 227
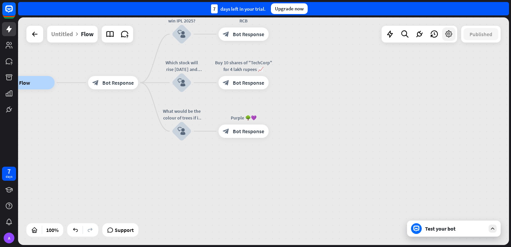
click at [452, 37] on icon at bounding box center [448, 34] width 9 height 9
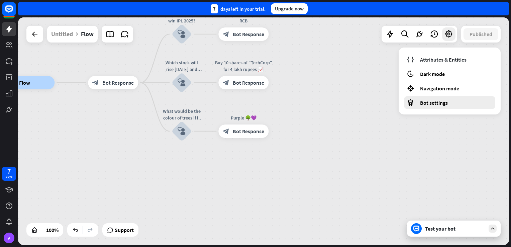
click at [446, 101] on span "Bot settings" at bounding box center [434, 102] width 28 height 7
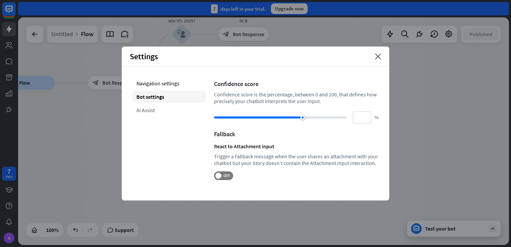
click at [172, 113] on div "AI Assist" at bounding box center [169, 110] width 74 height 12
type input "**"
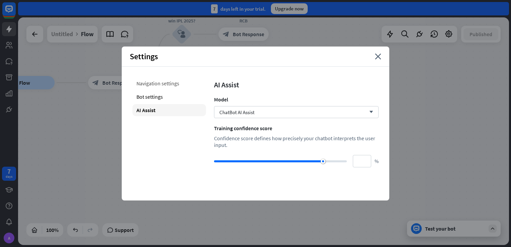
click at [177, 89] on div "Navigation settings" at bounding box center [169, 83] width 74 height 12
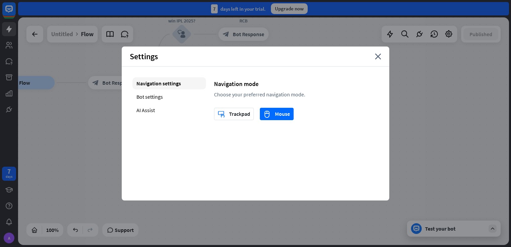
click at [179, 103] on div "Navigation settings Bot settings AI Assist" at bounding box center [169, 98] width 74 height 43
click at [175, 110] on div "AI Assist" at bounding box center [169, 110] width 74 height 12
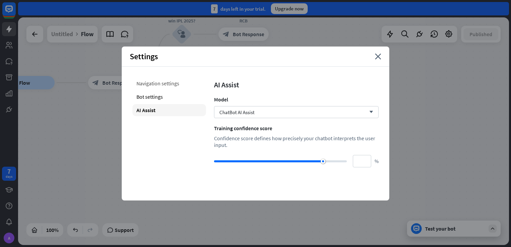
click at [179, 87] on div "Navigation settings" at bounding box center [169, 83] width 74 height 12
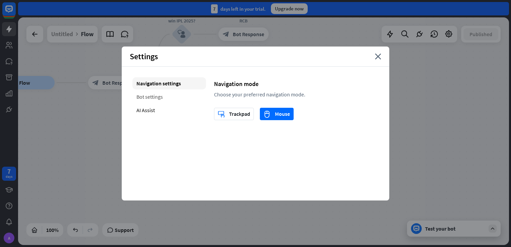
click at [180, 100] on div "Bot settings" at bounding box center [169, 97] width 74 height 12
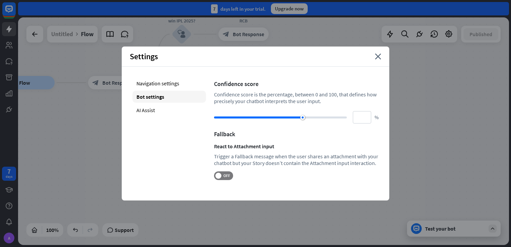
drag, startPoint x: 298, startPoint y: 115, endPoint x: 351, endPoint y: 116, distance: 52.5
click at [351, 116] on div "** %" at bounding box center [296, 117] width 164 height 12
drag, startPoint x: 301, startPoint y: 118, endPoint x: 360, endPoint y: 112, distance: 59.7
click at [360, 112] on div "*** %" at bounding box center [296, 117] width 164 height 12
click at [184, 96] on div "Bot settings" at bounding box center [169, 97] width 74 height 12
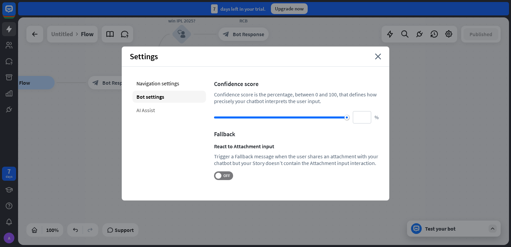
click at [191, 110] on div "AI Assist" at bounding box center [169, 110] width 74 height 12
type input "**"
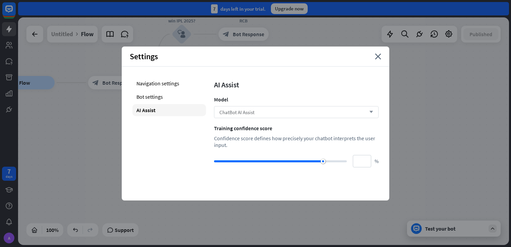
click at [264, 109] on div "ChatBot AI Assist arrow_down" at bounding box center [296, 112] width 164 height 12
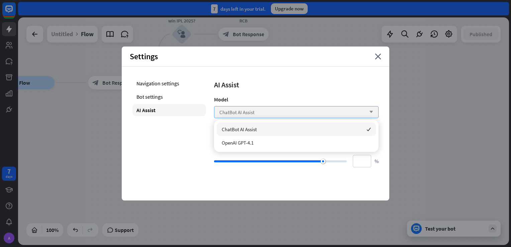
click at [265, 111] on div "ChatBot AI Assist arrow_down" at bounding box center [296, 112] width 164 height 12
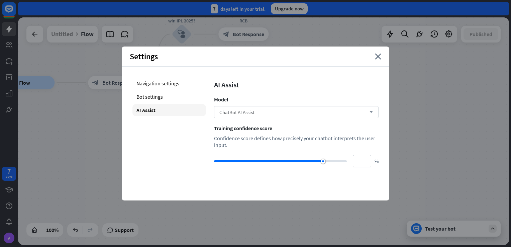
click at [265, 111] on div "ChatBot AI Assist arrow_down" at bounding box center [296, 112] width 164 height 12
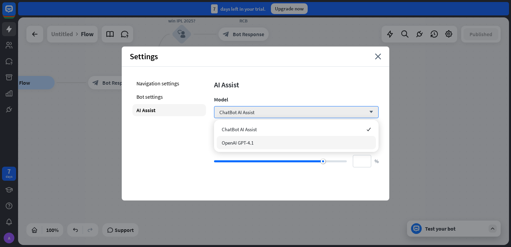
click at [248, 137] on div "OpenAI GPT-4.1" at bounding box center [296, 142] width 159 height 13
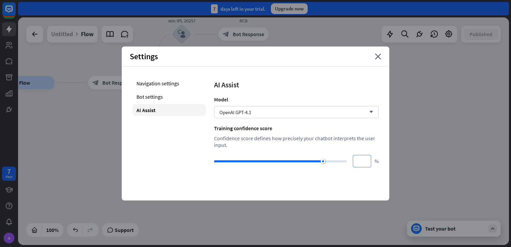
drag, startPoint x: 319, startPoint y: 157, endPoint x: 358, endPoint y: 156, distance: 38.5
click at [358, 156] on div "** %" at bounding box center [296, 161] width 164 height 12
type input "***"
drag, startPoint x: 323, startPoint y: 159, endPoint x: 350, endPoint y: 160, distance: 27.4
click at [350, 160] on div "*** %" at bounding box center [296, 161] width 164 height 12
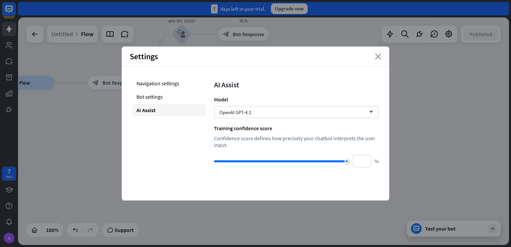
click at [378, 57] on icon "close" at bounding box center [378, 56] width 6 height 6
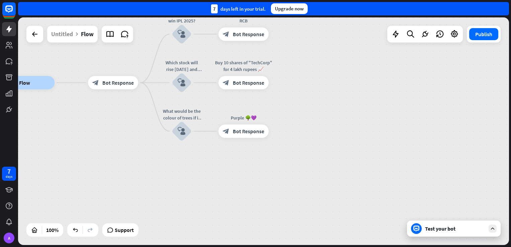
click at [484, 231] on div "Test your bot" at bounding box center [455, 228] width 60 height 7
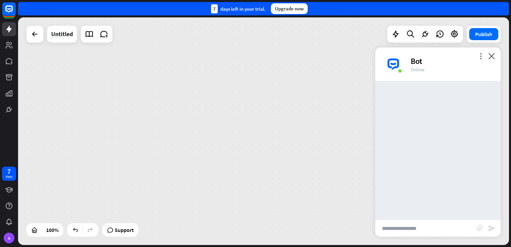
click at [445, 227] on input "text" at bounding box center [425, 228] width 101 height 17
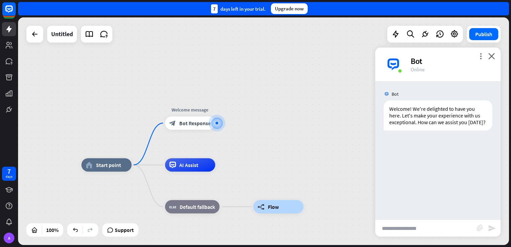
paste input "**********"
type input "**********"
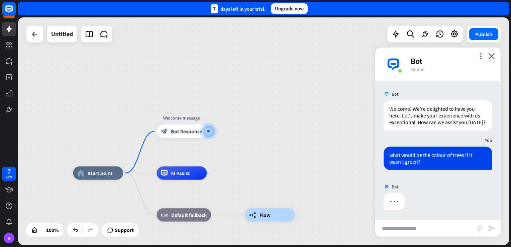
scroll to position [5, 0]
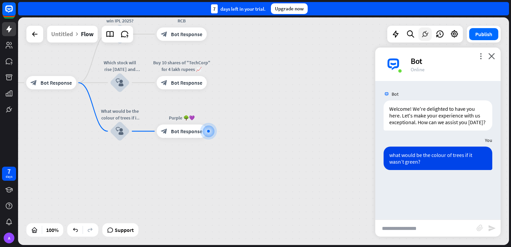
click at [427, 32] on icon at bounding box center [424, 34] width 9 height 9
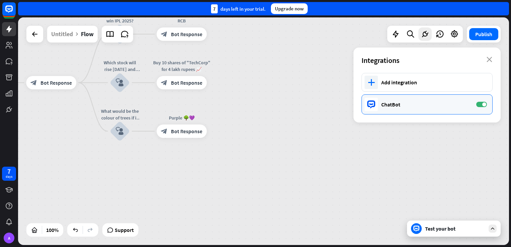
click at [404, 106] on div "ChatBot" at bounding box center [425, 104] width 88 height 7
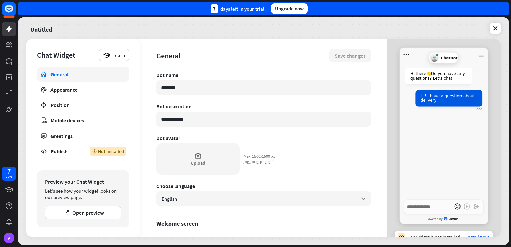
scroll to position [10, 0]
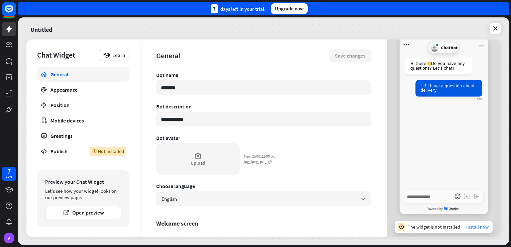
click at [469, 227] on link "Install now" at bounding box center [477, 227] width 22 height 6
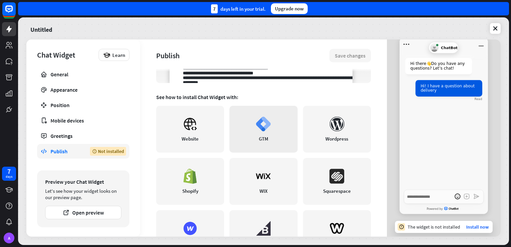
scroll to position [167, 0]
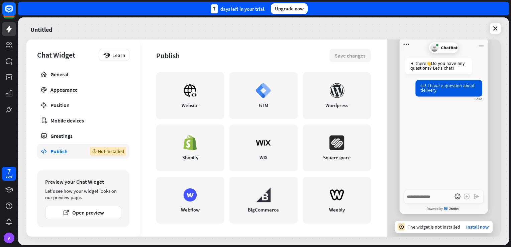
type textarea "*"
